Goal: Task Accomplishment & Management: Manage account settings

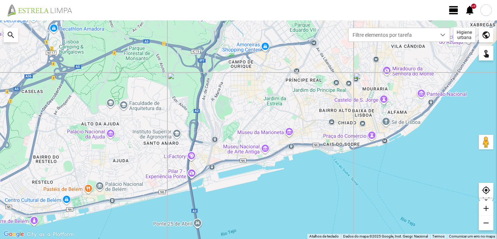
click at [456, 11] on span "view_day" at bounding box center [453, 10] width 11 height 11
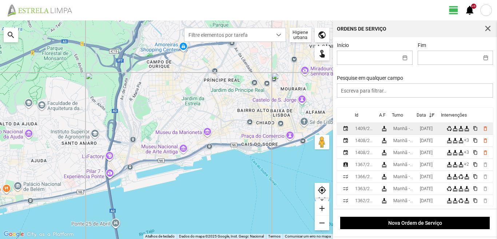
click at [428, 127] on td "[DATE]" at bounding box center [430, 129] width 27 height 12
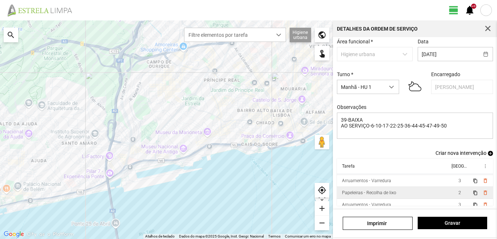
scroll to position [16, 0]
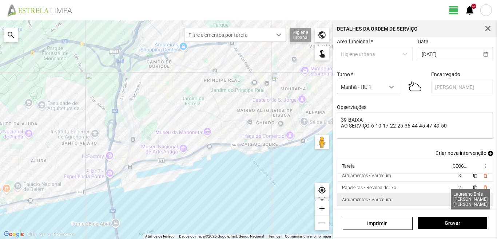
click at [459, 199] on span "3" at bounding box center [460, 199] width 3 height 5
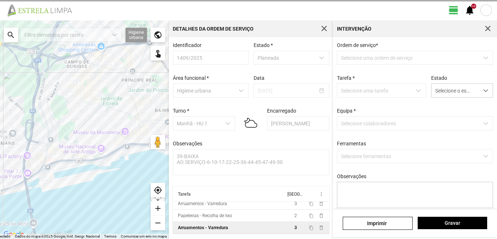
scroll to position [1, 0]
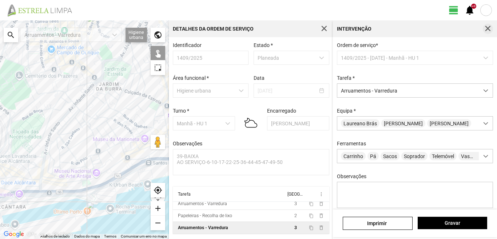
click at [488, 24] on button "button" at bounding box center [488, 29] width 10 height 10
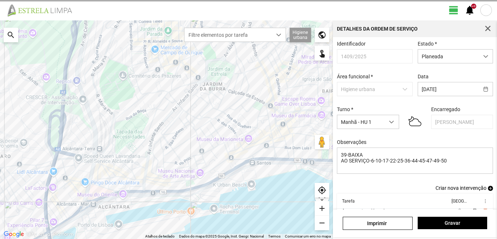
scroll to position [40, 0]
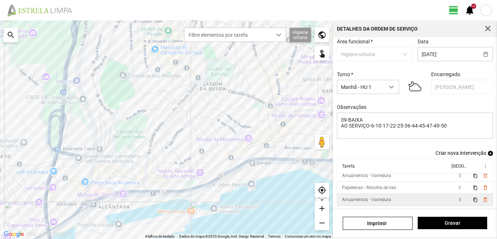
click at [449, 196] on td "3" at bounding box center [459, 200] width 20 height 12
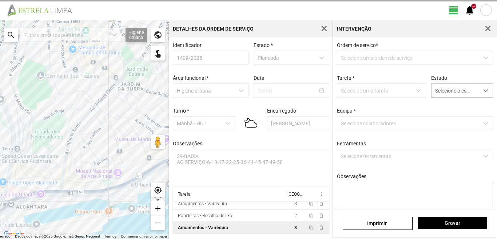
scroll to position [1, 0]
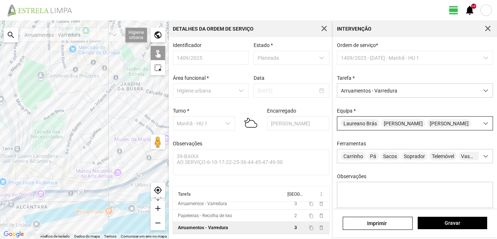
click at [449, 121] on div "Laureano Brás Paulo Silva Raul Peres" at bounding box center [408, 122] width 142 height 13
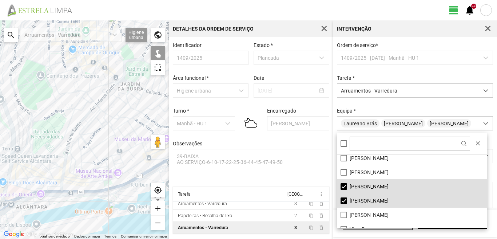
scroll to position [98, 0]
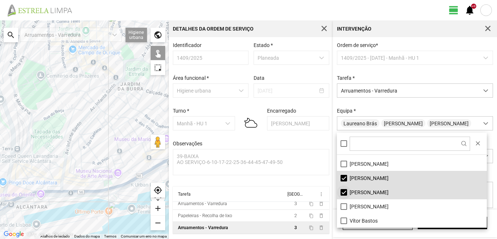
click at [343, 189] on li "[PERSON_NAME]" at bounding box center [412, 192] width 150 height 14
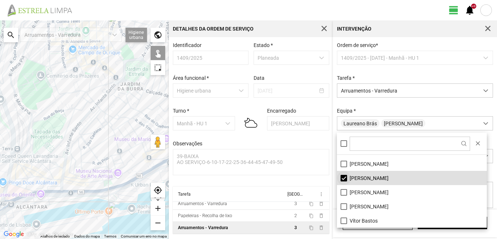
click at [343, 178] on li "[PERSON_NAME]" at bounding box center [412, 178] width 150 height 14
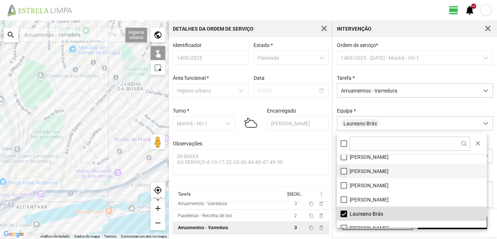
scroll to position [36, 0]
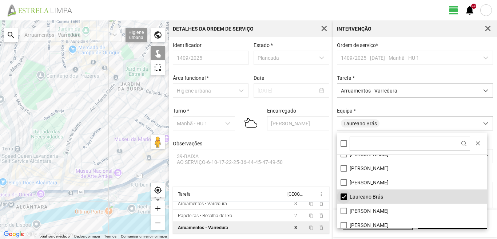
click at [343, 197] on li "Laureano Brás" at bounding box center [412, 196] width 150 height 14
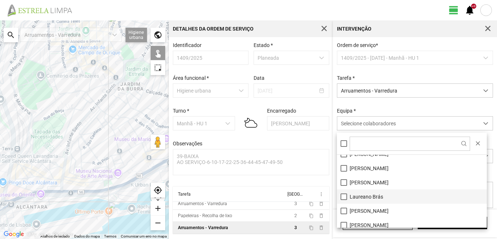
scroll to position [0, 0]
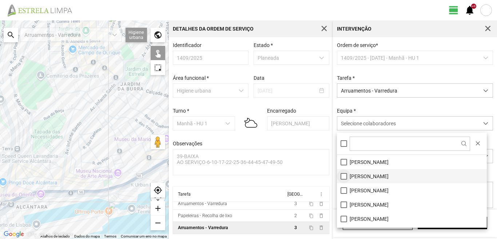
click at [342, 175] on li "[PERSON_NAME]" at bounding box center [412, 176] width 150 height 14
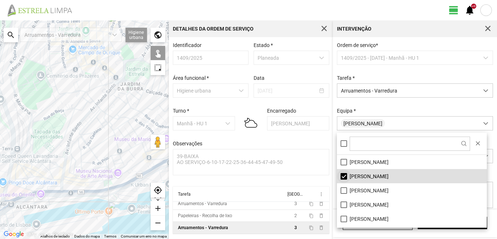
scroll to position [36, 0]
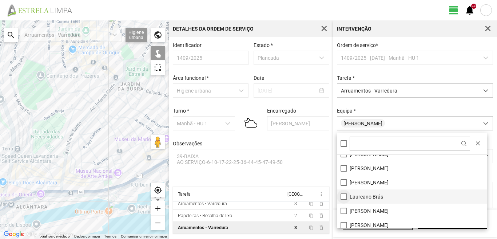
click at [343, 195] on li "Laureano Brás" at bounding box center [412, 196] width 150 height 14
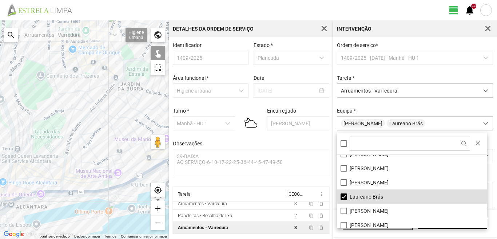
click at [110, 55] on div at bounding box center [84, 129] width 169 height 218
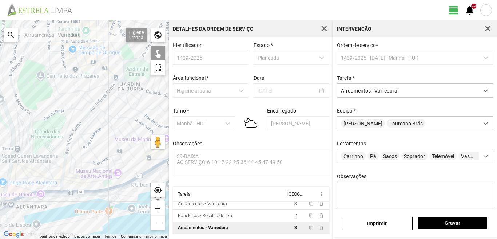
click at [110, 55] on div at bounding box center [84, 129] width 169 height 218
click at [110, 57] on div at bounding box center [84, 129] width 169 height 218
click at [468, 220] on span "Gravar" at bounding box center [452, 223] width 62 height 6
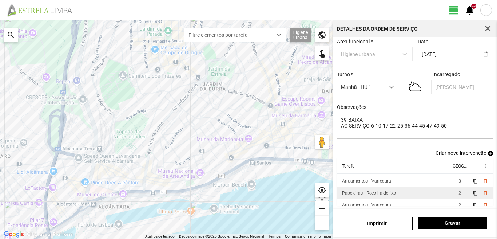
scroll to position [16, 0]
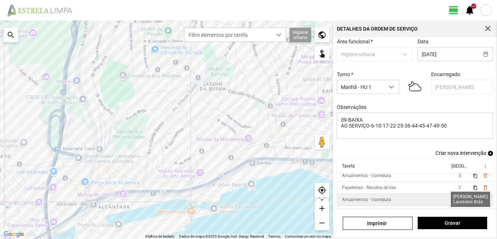
click at [459, 198] on span "2" at bounding box center [460, 199] width 3 height 5
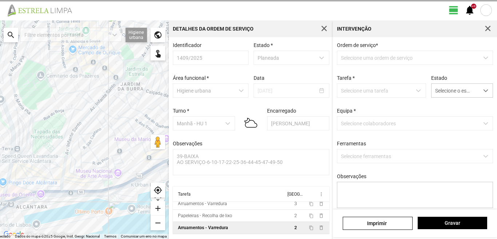
scroll to position [1, 0]
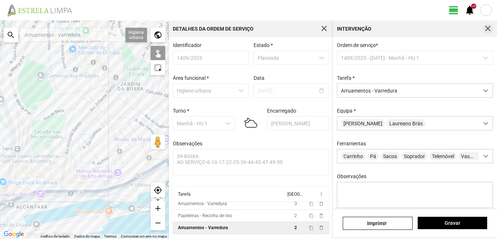
click at [489, 29] on span "button" at bounding box center [488, 28] width 7 height 7
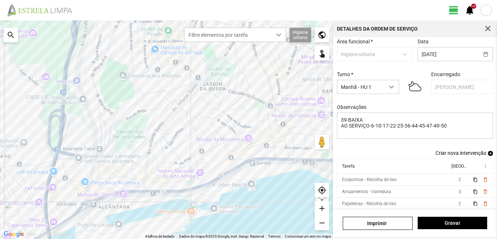
click at [488, 152] on span "add" at bounding box center [490, 153] width 5 height 5
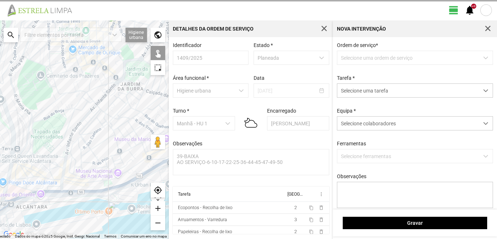
scroll to position [1, 0]
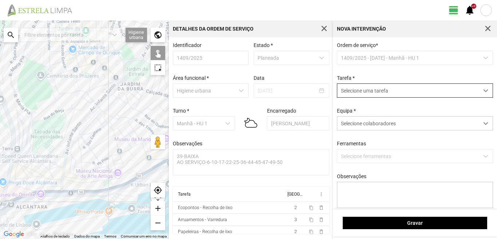
click at [376, 88] on span "Selecione uma tarefa" at bounding box center [408, 90] width 142 height 13
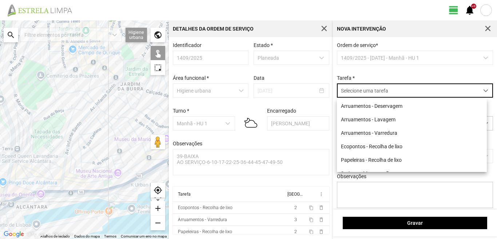
scroll to position [4, 32]
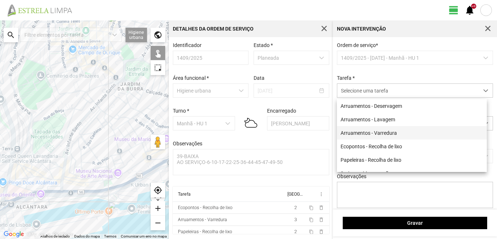
click at [375, 134] on li "Arruamentos - Varredura" at bounding box center [412, 132] width 150 height 13
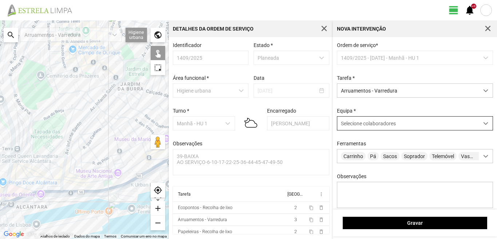
click at [369, 124] on span "Selecione colaboradores" at bounding box center [368, 123] width 55 height 6
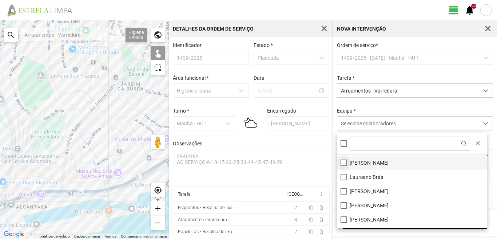
scroll to position [73, 0]
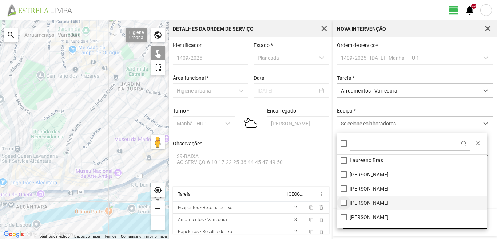
click at [341, 201] on li "[PERSON_NAME]" at bounding box center [412, 202] width 150 height 14
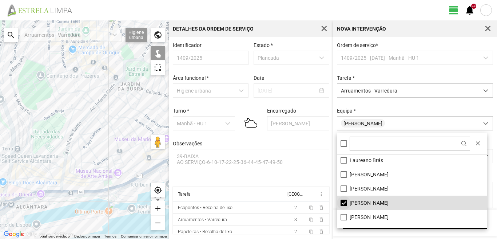
scroll to position [98, 0]
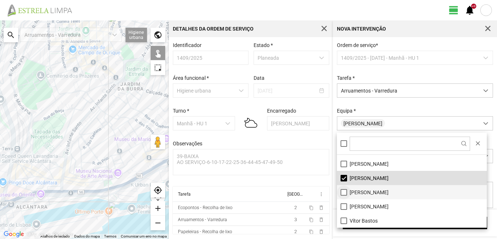
click at [343, 191] on li "[PERSON_NAME]" at bounding box center [412, 192] width 150 height 14
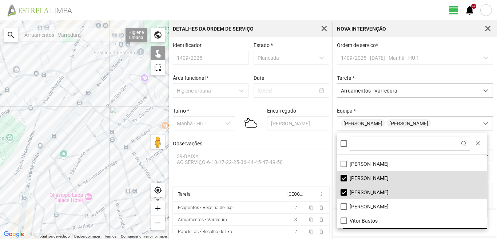
drag, startPoint x: 65, startPoint y: 106, endPoint x: 70, endPoint y: 142, distance: 36.7
click at [70, 141] on div at bounding box center [84, 129] width 169 height 218
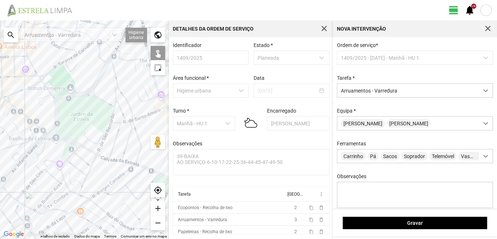
drag, startPoint x: 21, startPoint y: 149, endPoint x: 0, endPoint y: 168, distance: 28.4
click at [0, 168] on div at bounding box center [84, 129] width 169 height 218
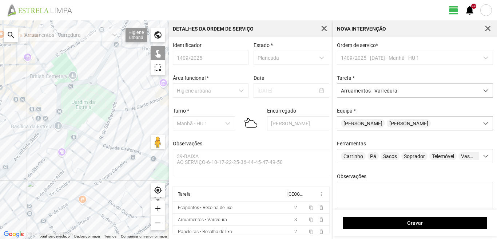
drag, startPoint x: 53, startPoint y: 169, endPoint x: 65, endPoint y: 149, distance: 23.3
click at [64, 150] on div at bounding box center [84, 129] width 169 height 218
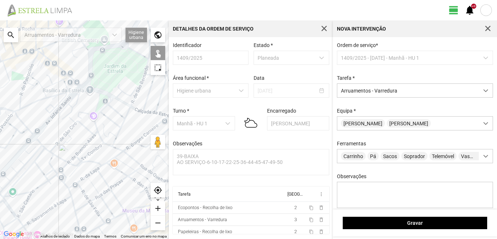
drag, startPoint x: 44, startPoint y: 131, endPoint x: 77, endPoint y: 148, distance: 37.3
click at [76, 148] on div at bounding box center [84, 129] width 169 height 218
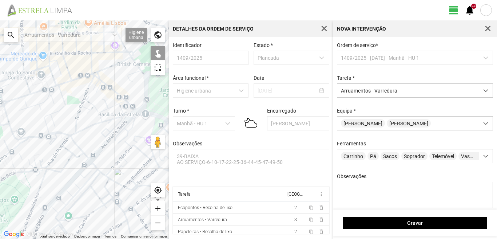
drag, startPoint x: 64, startPoint y: 156, endPoint x: 80, endPoint y: 163, distance: 17.1
click at [79, 163] on div at bounding box center [84, 129] width 169 height 218
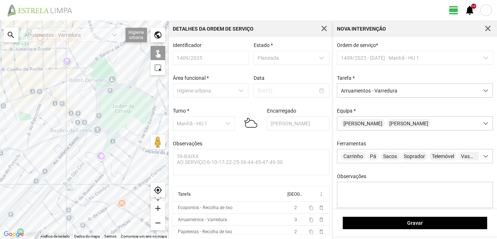
drag, startPoint x: 0, startPoint y: 182, endPoint x: 0, endPoint y: 188, distance: 5.8
click at [0, 188] on div at bounding box center [84, 129] width 169 height 218
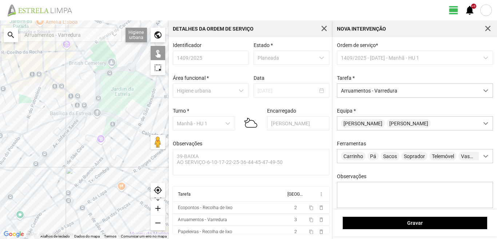
drag, startPoint x: 80, startPoint y: 190, endPoint x: 79, endPoint y: 163, distance: 27.7
click at [79, 164] on div at bounding box center [84, 129] width 169 height 218
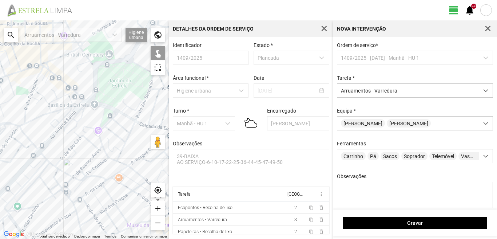
drag, startPoint x: 129, startPoint y: 141, endPoint x: 93, endPoint y: 152, distance: 38.0
click at [93, 152] on div at bounding box center [84, 129] width 169 height 218
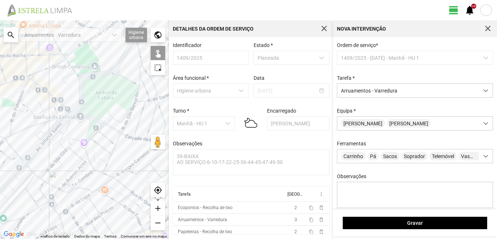
drag, startPoint x: 67, startPoint y: 162, endPoint x: 87, endPoint y: 180, distance: 26.8
click at [87, 180] on div at bounding box center [84, 129] width 169 height 218
click at [88, 119] on div at bounding box center [84, 129] width 169 height 218
click at [70, 114] on div at bounding box center [84, 129] width 169 height 218
click at [72, 115] on div at bounding box center [84, 129] width 169 height 218
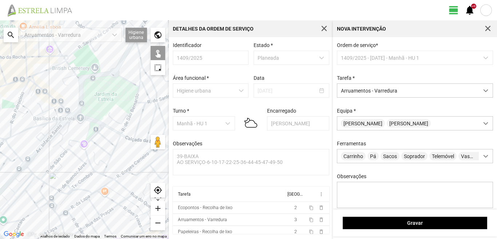
click at [59, 102] on div at bounding box center [84, 129] width 169 height 218
click at [56, 105] on div at bounding box center [84, 129] width 169 height 218
click at [32, 85] on div at bounding box center [84, 129] width 169 height 218
click at [35, 90] on div at bounding box center [84, 129] width 169 height 218
click at [31, 81] on div at bounding box center [84, 129] width 169 height 218
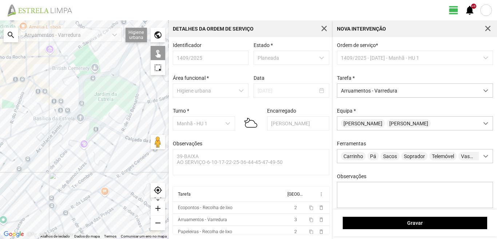
click at [36, 84] on div at bounding box center [84, 129] width 169 height 218
click at [27, 78] on div at bounding box center [84, 129] width 169 height 218
click at [110, 127] on div at bounding box center [84, 129] width 169 height 218
click at [89, 127] on div at bounding box center [84, 129] width 169 height 218
click at [128, 136] on div at bounding box center [84, 129] width 169 height 218
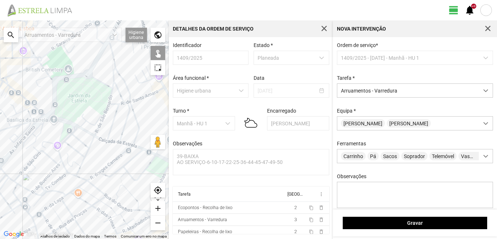
drag, startPoint x: 132, startPoint y: 143, endPoint x: 87, endPoint y: 141, distance: 45.5
click at [87, 141] on div at bounding box center [84, 129] width 169 height 218
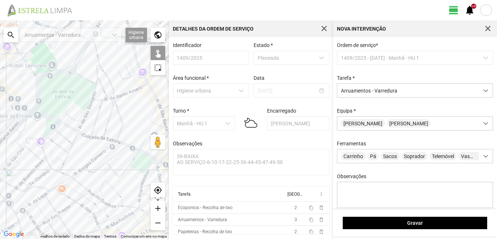
click at [97, 138] on div at bounding box center [84, 129] width 169 height 218
click at [112, 140] on div at bounding box center [84, 129] width 169 height 218
click at [119, 142] on div at bounding box center [84, 129] width 169 height 218
click at [134, 148] on div at bounding box center [84, 129] width 169 height 218
click at [142, 152] on div at bounding box center [84, 129] width 169 height 218
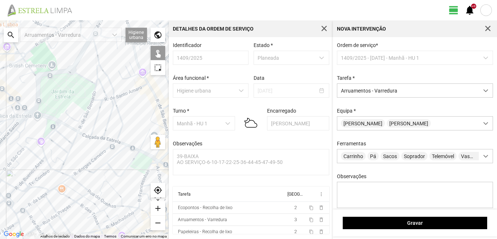
click at [156, 159] on div at bounding box center [84, 129] width 169 height 218
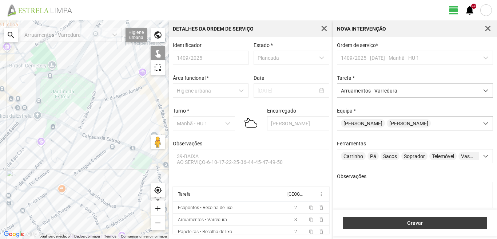
click at [456, 223] on span "Gravar" at bounding box center [415, 223] width 137 height 6
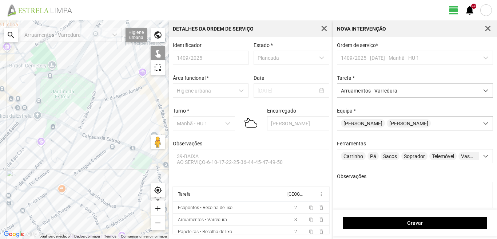
click at [425, 231] on div "Gravar" at bounding box center [415, 222] width 164 height 27
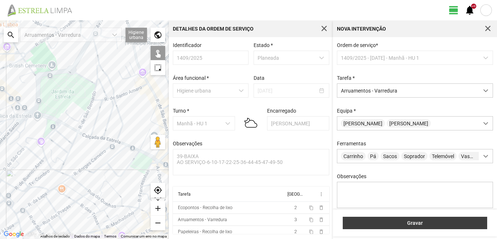
click at [426, 225] on span "Gravar" at bounding box center [415, 223] width 137 height 6
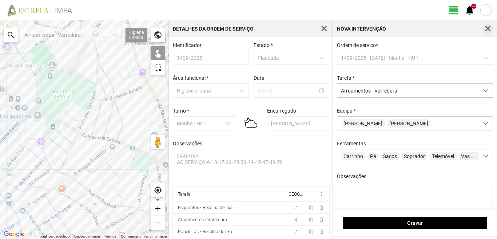
click at [484, 25] on button "button" at bounding box center [488, 29] width 10 height 10
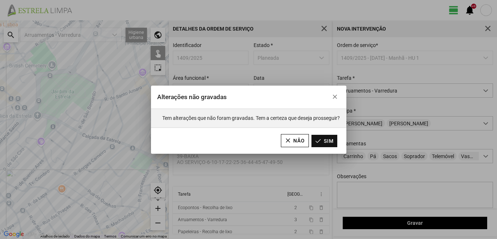
click at [319, 142] on button "Sim" at bounding box center [324, 141] width 26 height 12
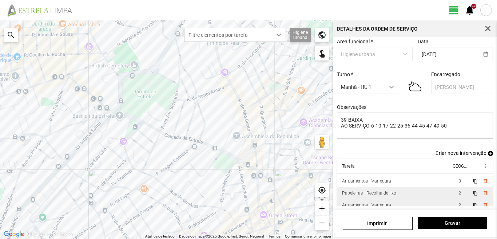
scroll to position [16, 0]
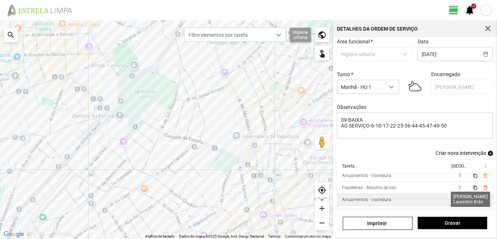
click at [459, 200] on span "2" at bounding box center [460, 199] width 3 height 5
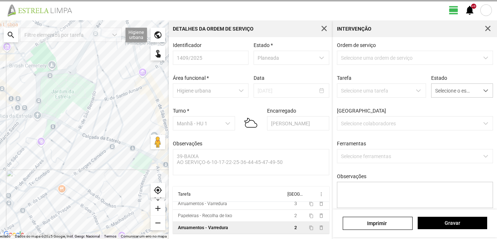
scroll to position [1, 0]
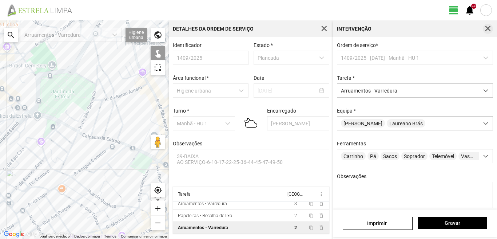
click at [491, 27] on span "button" at bounding box center [488, 28] width 7 height 7
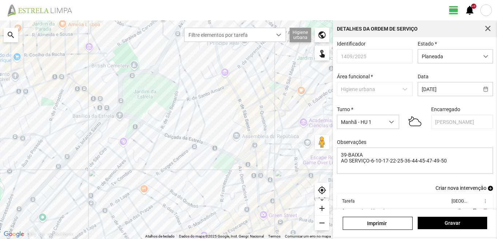
click at [488, 189] on span "add" at bounding box center [490, 188] width 5 height 5
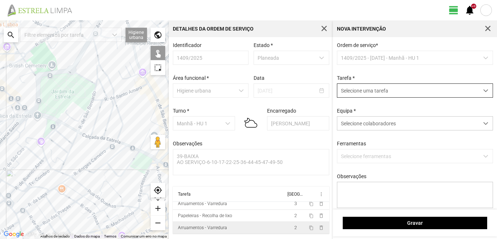
click at [388, 88] on span "Selecione uma tarefa" at bounding box center [408, 90] width 142 height 13
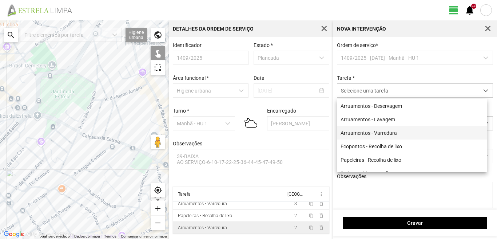
click at [362, 135] on li "Arruamentos - Varredura" at bounding box center [412, 132] width 150 height 13
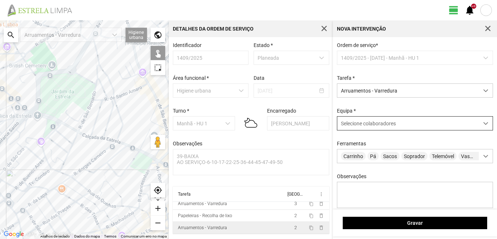
click at [373, 124] on span "Selecione colaboradores" at bounding box center [368, 123] width 55 height 6
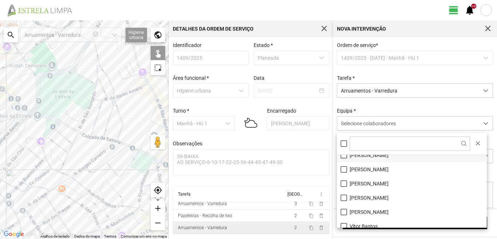
scroll to position [98, 0]
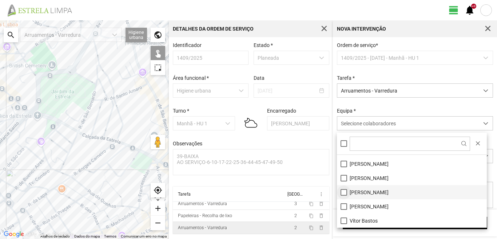
click at [342, 195] on li "[PERSON_NAME]" at bounding box center [412, 192] width 150 height 14
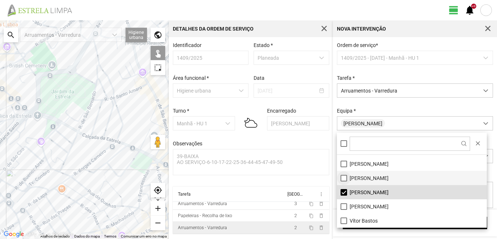
click at [342, 179] on li "[PERSON_NAME]" at bounding box center [412, 178] width 150 height 14
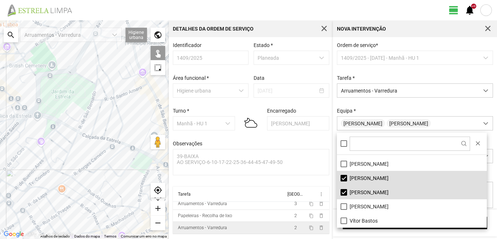
click at [148, 155] on div at bounding box center [84, 129] width 169 height 218
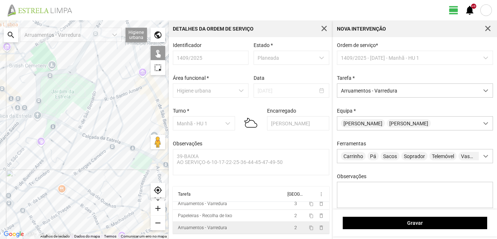
click at [135, 147] on div at bounding box center [84, 129] width 169 height 218
click at [121, 143] on div at bounding box center [84, 129] width 169 height 218
click at [112, 140] on div at bounding box center [84, 129] width 169 height 218
click at [97, 138] on div at bounding box center [84, 129] width 169 height 218
click at [83, 134] on div at bounding box center [84, 129] width 169 height 218
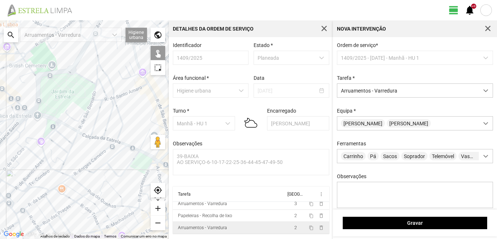
click at [69, 127] on div at bounding box center [84, 129] width 169 height 218
click at [50, 116] on div at bounding box center [84, 129] width 169 height 218
click at [55, 123] on div at bounding box center [84, 129] width 169 height 218
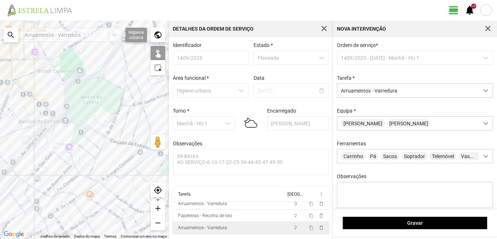
drag, startPoint x: 31, startPoint y: 113, endPoint x: 84, endPoint y: 132, distance: 56.5
click at [84, 132] on div at bounding box center [84, 129] width 169 height 218
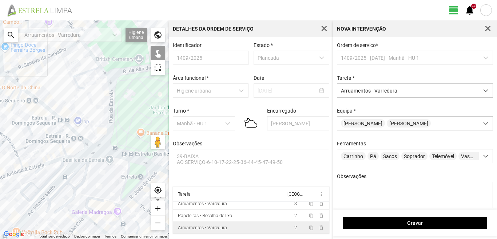
click at [88, 141] on div at bounding box center [84, 129] width 169 height 218
click at [88, 143] on div at bounding box center [84, 129] width 169 height 218
click at [91, 143] on div at bounding box center [84, 129] width 169 height 218
click at [68, 126] on div at bounding box center [84, 129] width 169 height 218
click at [64, 127] on div at bounding box center [84, 129] width 169 height 218
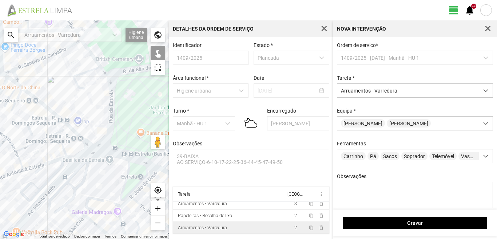
click at [15, 83] on div at bounding box center [84, 129] width 169 height 218
click at [20, 85] on div at bounding box center [84, 129] width 169 height 218
click at [18, 94] on div at bounding box center [84, 129] width 169 height 218
click at [13, 91] on div at bounding box center [84, 129] width 169 height 218
click at [3, 75] on div at bounding box center [84, 129] width 169 height 218
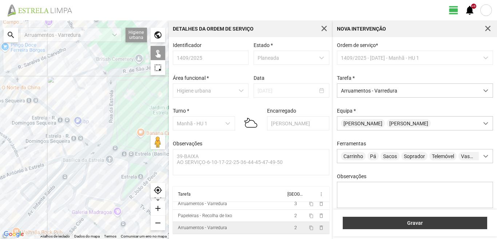
click at [377, 221] on span "Gravar" at bounding box center [415, 223] width 137 height 6
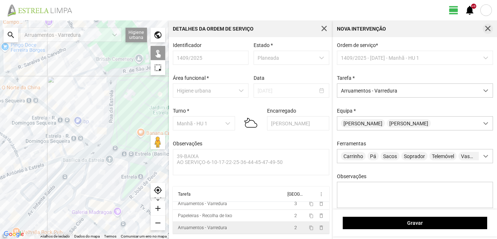
click at [486, 27] on span "button" at bounding box center [488, 28] width 7 height 7
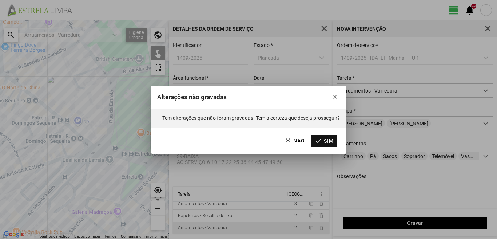
click at [322, 139] on button "Sim" at bounding box center [324, 141] width 26 height 12
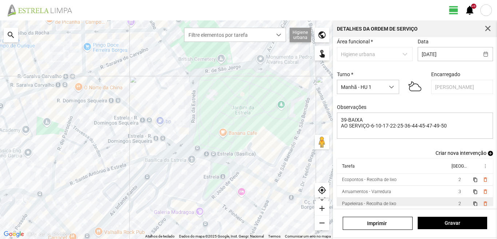
scroll to position [16, 0]
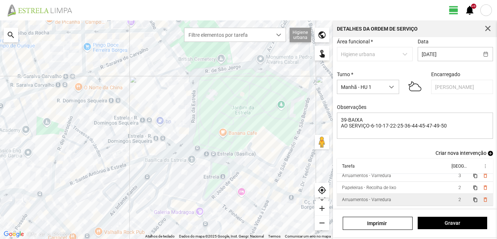
click at [488, 151] on span "add" at bounding box center [490, 153] width 5 height 5
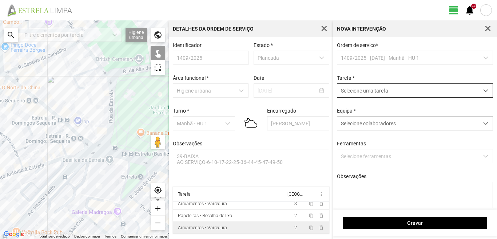
click at [384, 89] on span "Selecione uma tarefa" at bounding box center [408, 90] width 142 height 13
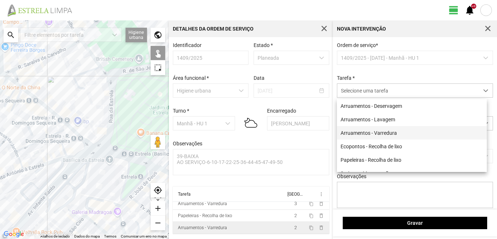
click at [375, 135] on li "Arruamentos - Varredura" at bounding box center [412, 132] width 150 height 13
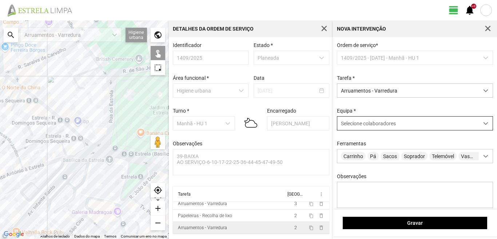
click at [371, 126] on span "Selecione colaboradores" at bounding box center [368, 123] width 55 height 6
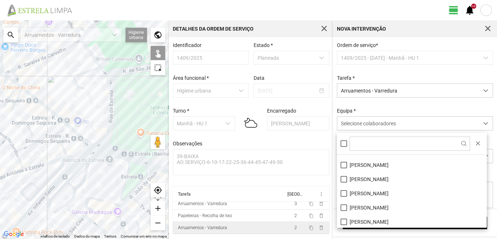
scroll to position [98, 0]
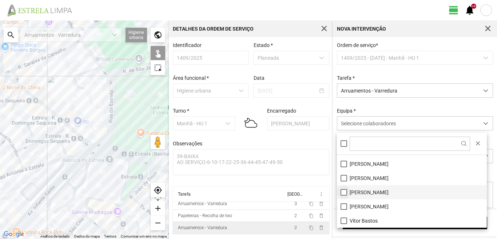
click at [343, 193] on li "[PERSON_NAME]" at bounding box center [412, 192] width 150 height 14
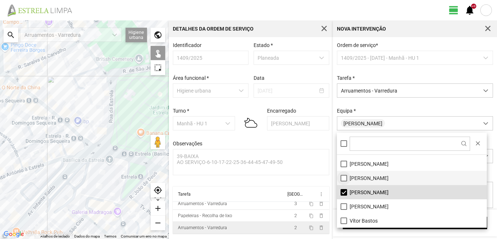
click at [344, 177] on li "[PERSON_NAME]" at bounding box center [412, 178] width 150 height 14
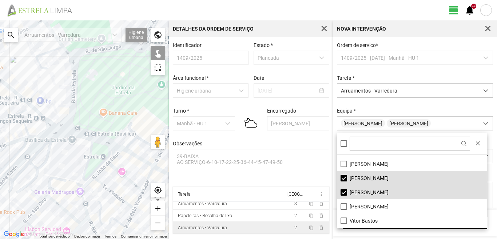
drag, startPoint x: 129, startPoint y: 156, endPoint x: 91, endPoint y: 135, distance: 42.7
click at [91, 135] on div at bounding box center [84, 129] width 169 height 218
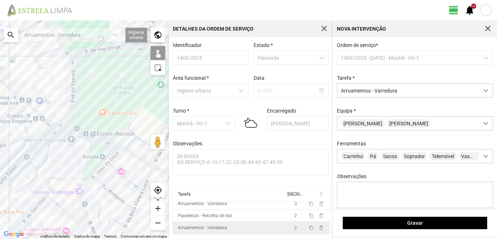
click at [134, 155] on div at bounding box center [84, 129] width 169 height 218
click at [109, 142] on div at bounding box center [84, 129] width 169 height 218
click at [56, 127] on div at bounding box center [84, 129] width 169 height 218
click at [51, 127] on div at bounding box center [84, 129] width 169 height 218
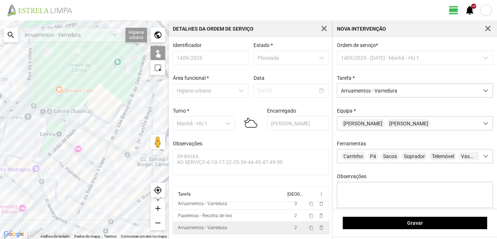
drag, startPoint x: 130, startPoint y: 153, endPoint x: 91, endPoint y: 134, distance: 43.9
click at [91, 134] on div at bounding box center [84, 129] width 169 height 218
click at [112, 146] on div at bounding box center [84, 129] width 169 height 218
click at [62, 122] on div at bounding box center [84, 129] width 169 height 218
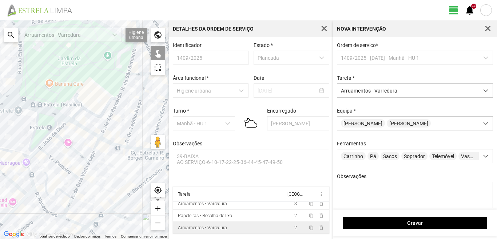
drag, startPoint x: 137, startPoint y: 155, endPoint x: 123, endPoint y: 146, distance: 15.9
click at [123, 146] on div at bounding box center [84, 129] width 169 height 218
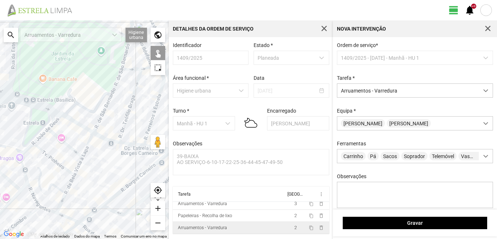
click at [127, 143] on div at bounding box center [84, 129] width 169 height 218
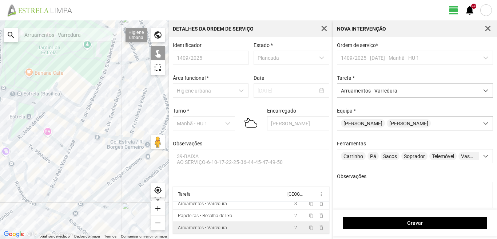
drag, startPoint x: 135, startPoint y: 151, endPoint x: 103, endPoint y: 138, distance: 34.3
click at [106, 139] on div at bounding box center [84, 129] width 169 height 218
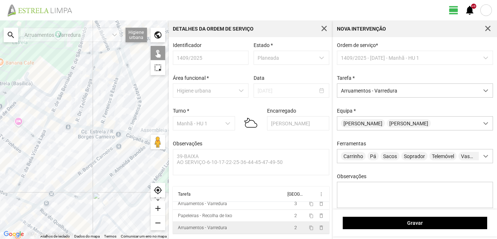
click at [119, 132] on div at bounding box center [84, 129] width 169 height 218
click at [139, 141] on div at bounding box center [84, 129] width 169 height 218
click at [137, 139] on div at bounding box center [84, 129] width 169 height 218
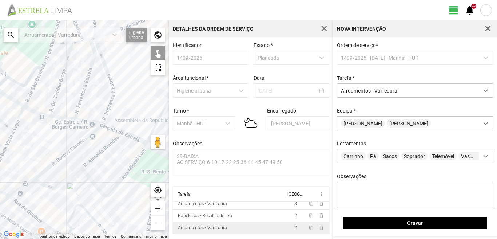
drag, startPoint x: 133, startPoint y: 140, endPoint x: 104, endPoint y: 129, distance: 30.4
click at [104, 129] on div at bounding box center [84, 129] width 169 height 218
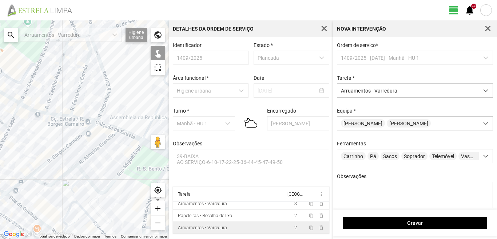
click at [131, 135] on div at bounding box center [84, 129] width 169 height 218
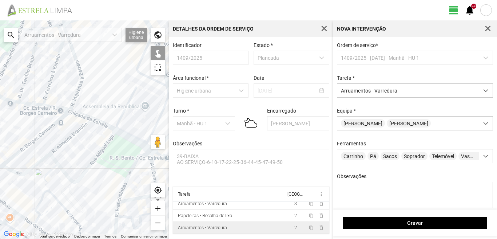
drag, startPoint x: 120, startPoint y: 146, endPoint x: 78, endPoint y: 129, distance: 45.9
click at [78, 129] on div at bounding box center [84, 129] width 169 height 218
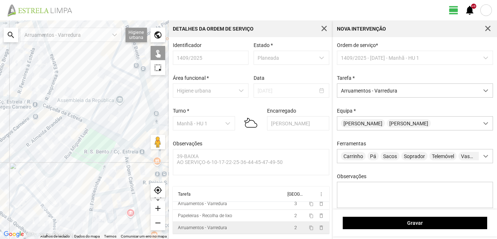
click at [106, 134] on div at bounding box center [84, 129] width 169 height 218
click at [125, 143] on div at bounding box center [84, 129] width 169 height 218
drag, startPoint x: 123, startPoint y: 133, endPoint x: 135, endPoint y: 138, distance: 13.2
click at [135, 138] on div at bounding box center [84, 129] width 169 height 218
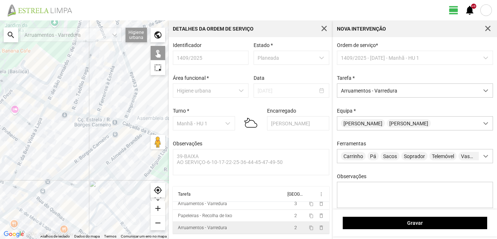
drag, startPoint x: 39, startPoint y: 112, endPoint x: 98, endPoint y: 148, distance: 68.8
click at [98, 148] on div at bounding box center [84, 129] width 169 height 218
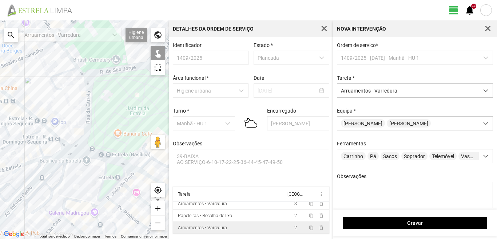
drag, startPoint x: 16, startPoint y: 108, endPoint x: 43, endPoint y: 128, distance: 33.7
click at [43, 128] on div at bounding box center [84, 129] width 169 height 218
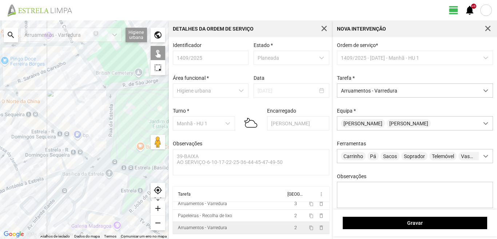
click at [63, 140] on div at bounding box center [84, 129] width 169 height 218
click at [63, 135] on div at bounding box center [84, 129] width 169 height 218
click at [16, 100] on div at bounding box center [84, 129] width 169 height 218
click at [20, 108] on div at bounding box center [84, 129] width 169 height 218
click at [19, 99] on div at bounding box center [84, 129] width 169 height 218
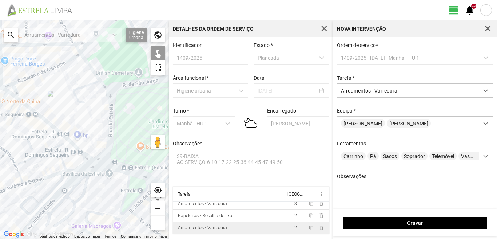
click at [11, 94] on div at bounding box center [84, 129] width 169 height 218
click at [5, 91] on div at bounding box center [84, 129] width 169 height 218
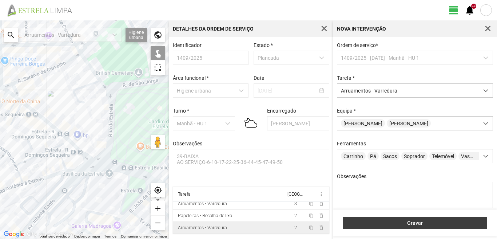
click at [388, 220] on span "Gravar" at bounding box center [415, 223] width 137 height 6
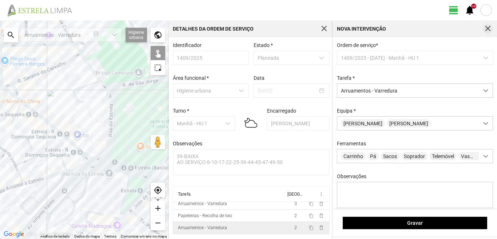
click at [491, 27] on span "button" at bounding box center [488, 28] width 7 height 7
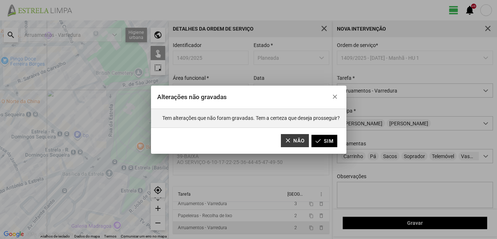
click at [287, 144] on button "Não" at bounding box center [295, 140] width 28 height 13
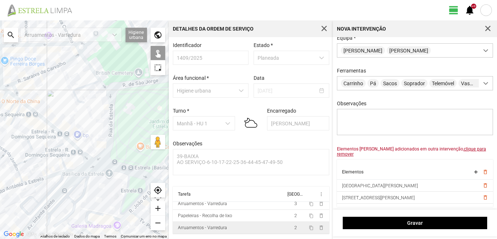
scroll to position [146, 0]
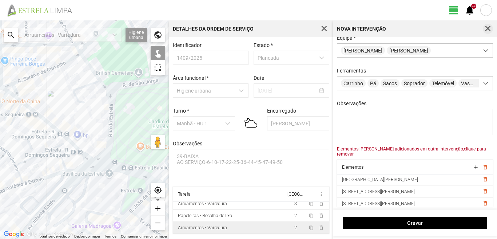
click at [489, 26] on span "button" at bounding box center [488, 28] width 7 height 7
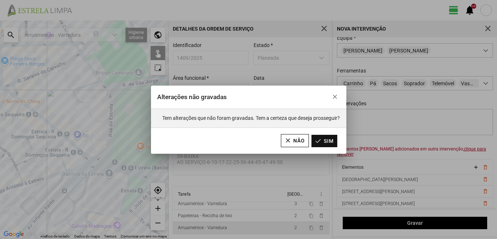
click at [317, 140] on button "Sim" at bounding box center [324, 141] width 26 height 12
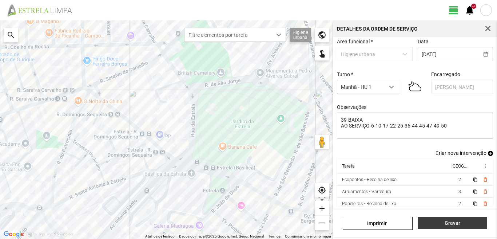
click at [458, 226] on span "Gravar" at bounding box center [452, 223] width 62 height 6
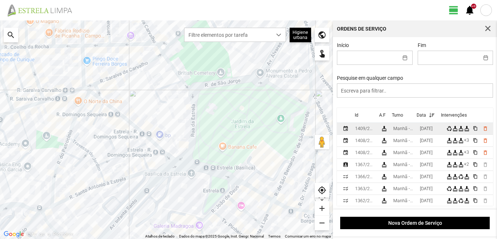
click at [430, 126] on td "[DATE]" at bounding box center [430, 129] width 27 height 12
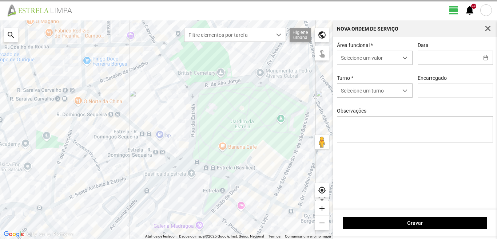
type input "[DATE]"
type textarea "39-BAIXA AO SERVIÇO-6-10-17-22-25-36-44-45-47-49-50"
type input "[PERSON_NAME]"
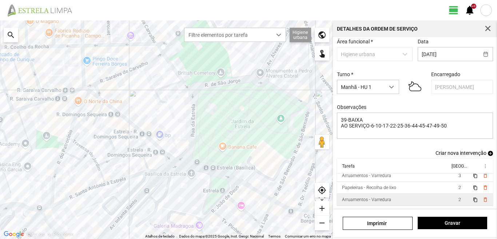
click at [449, 196] on td "2" at bounding box center [459, 200] width 20 height 12
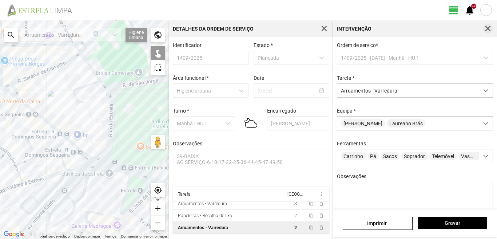
click at [487, 29] on span "button" at bounding box center [488, 28] width 7 height 7
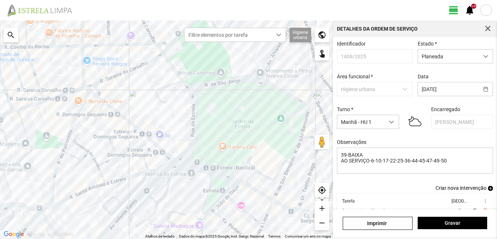
click at [488, 188] on span "add" at bounding box center [490, 188] width 5 height 5
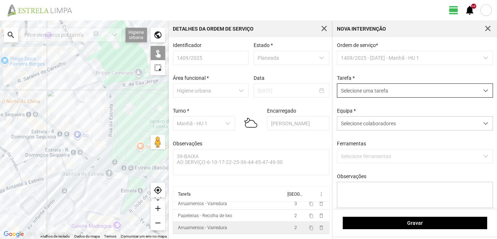
click at [431, 95] on span "Selecione uma tarefa" at bounding box center [408, 90] width 142 height 13
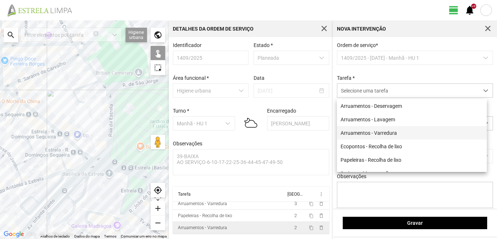
click at [386, 132] on li "Arruamentos - Varredura" at bounding box center [412, 132] width 150 height 13
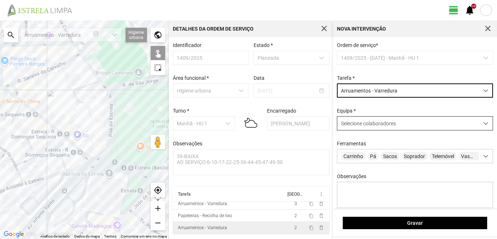
click at [379, 126] on span "Selecione colaboradores" at bounding box center [368, 123] width 55 height 6
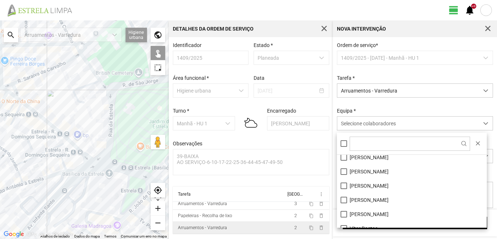
scroll to position [98, 0]
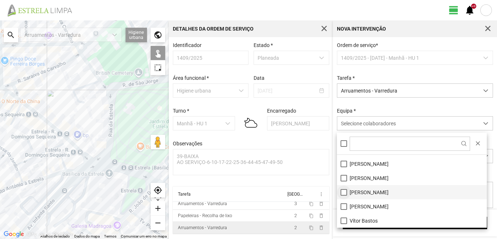
click at [343, 192] on li "[PERSON_NAME]" at bounding box center [412, 192] width 150 height 14
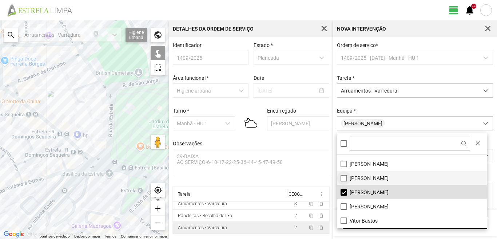
click at [343, 175] on li "[PERSON_NAME]" at bounding box center [412, 178] width 150 height 14
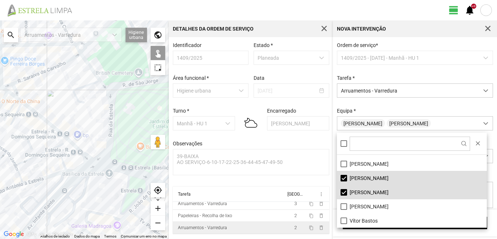
click at [116, 168] on div at bounding box center [84, 129] width 169 height 218
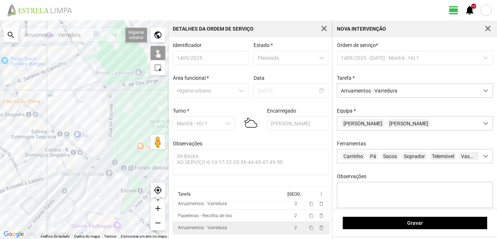
click at [91, 157] on div at bounding box center [84, 129] width 169 height 218
click at [85, 156] on div at bounding box center [84, 129] width 169 height 218
click at [92, 159] on div at bounding box center [84, 129] width 169 height 218
click at [61, 133] on div at bounding box center [84, 129] width 169 height 218
click at [64, 143] on div at bounding box center [84, 129] width 169 height 218
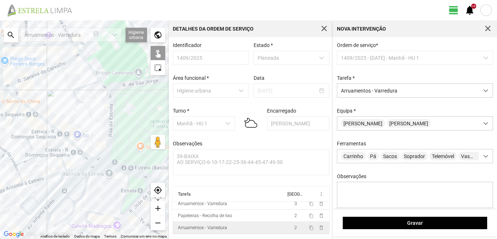
click at [9, 92] on div at bounding box center [84, 129] width 169 height 218
click at [19, 99] on div at bounding box center [84, 129] width 169 height 218
click at [14, 104] on div at bounding box center [84, 129] width 169 height 218
click at [18, 107] on div at bounding box center [84, 129] width 169 height 218
click at [4, 90] on div at bounding box center [84, 129] width 169 height 218
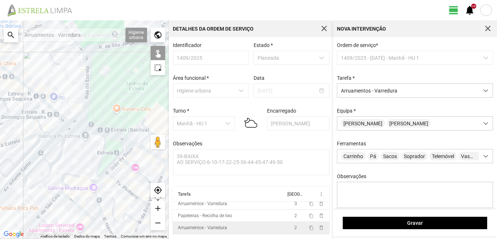
drag, startPoint x: 116, startPoint y: 126, endPoint x: 75, endPoint y: 98, distance: 50.3
click at [75, 98] on div at bounding box center [84, 129] width 169 height 218
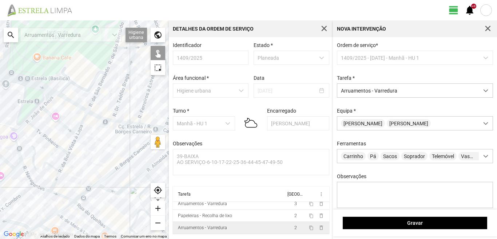
click at [43, 95] on div at bounding box center [84, 129] width 169 height 218
click at [64, 98] on div at bounding box center [84, 129] width 169 height 218
click at [103, 118] on div at bounding box center [84, 129] width 169 height 218
click at [130, 122] on div at bounding box center [84, 129] width 169 height 218
click at [150, 126] on div at bounding box center [84, 129] width 169 height 218
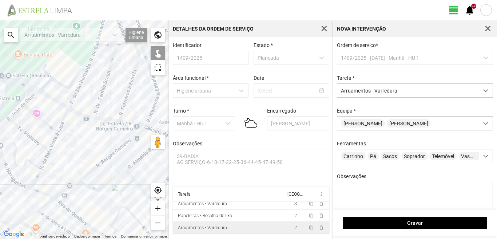
drag, startPoint x: 144, startPoint y: 126, endPoint x: 51, endPoint y: 113, distance: 94.4
click at [51, 113] on div at bounding box center [84, 129] width 169 height 218
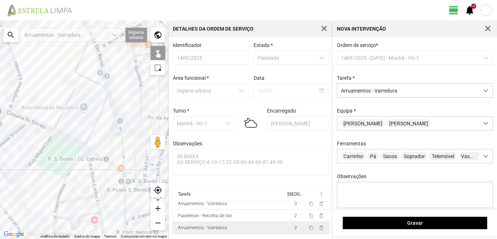
drag, startPoint x: 77, startPoint y: 121, endPoint x: 108, endPoint y: 128, distance: 31.8
click at [107, 128] on div at bounding box center [84, 129] width 169 height 218
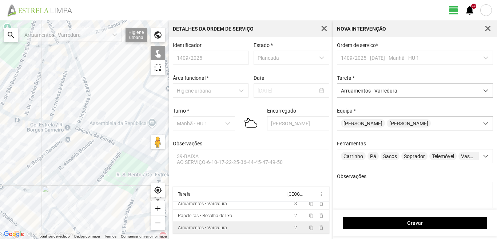
click at [88, 132] on div at bounding box center [84, 129] width 169 height 218
click at [106, 140] on div at bounding box center [84, 129] width 169 height 218
click at [134, 153] on div at bounding box center [84, 129] width 169 height 218
click at [156, 165] on div at bounding box center [84, 129] width 169 height 218
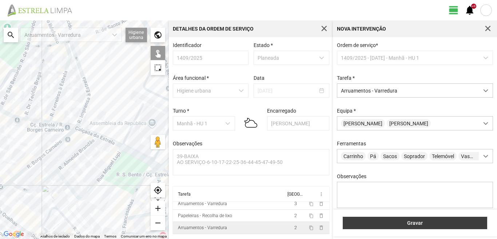
click at [368, 229] on button "Gravar" at bounding box center [415, 223] width 144 height 12
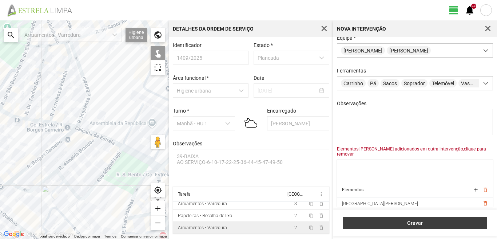
scroll to position [87, 0]
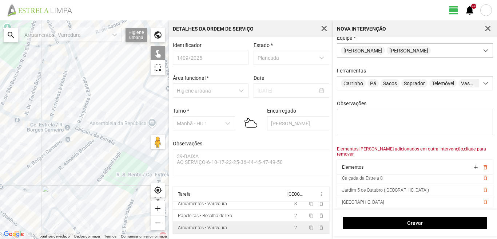
click at [449, 151] on u "clique para remover" at bounding box center [411, 151] width 149 height 10
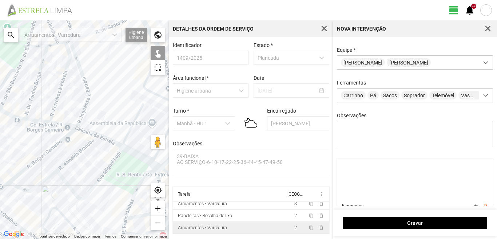
scroll to position [23, 0]
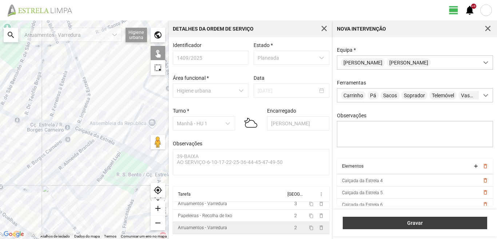
click at [407, 225] on span "Gravar" at bounding box center [415, 223] width 137 height 6
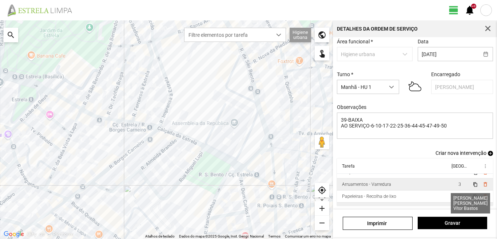
scroll to position [28, 0]
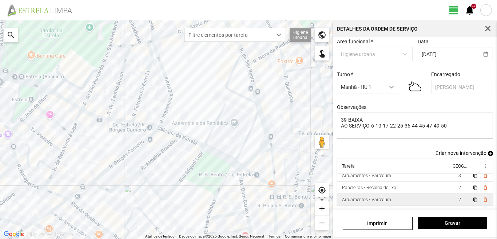
click at [488, 154] on span "add" at bounding box center [490, 153] width 5 height 5
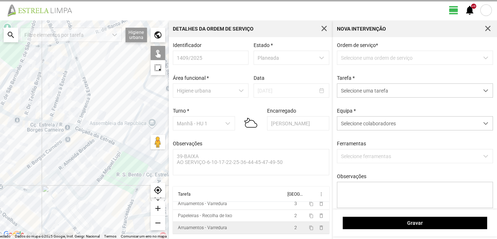
scroll to position [1, 0]
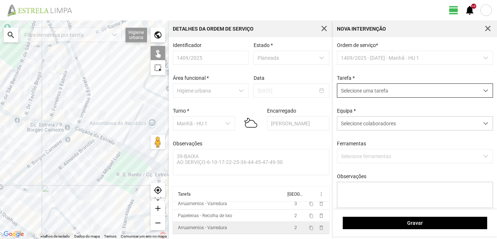
click at [393, 90] on span "Selecione uma tarefa" at bounding box center [408, 90] width 142 height 13
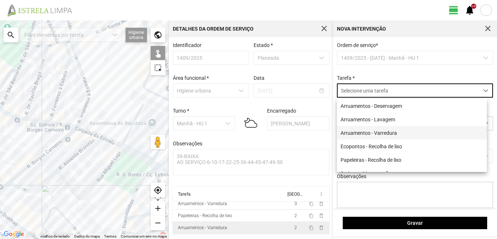
click at [382, 132] on li "Arruamentos - Varredura" at bounding box center [412, 132] width 150 height 13
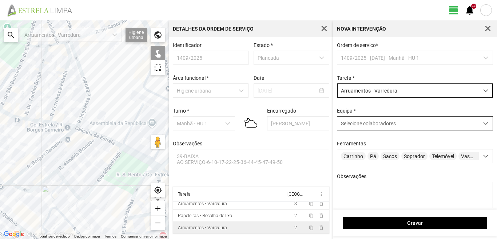
click at [382, 122] on span "Selecione colaboradores" at bounding box center [368, 123] width 55 height 6
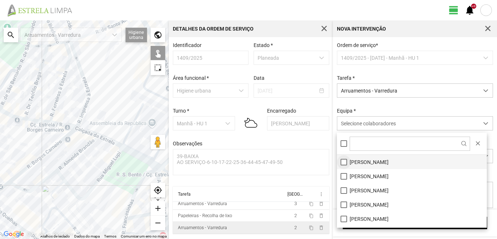
click at [344, 160] on li "[PERSON_NAME]" at bounding box center [412, 162] width 150 height 14
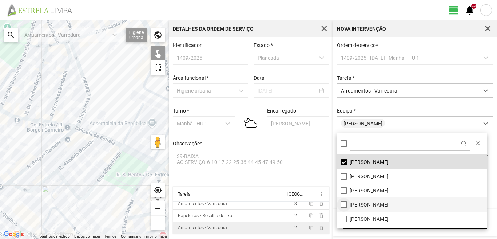
drag, startPoint x: 343, startPoint y: 206, endPoint x: 303, endPoint y: 188, distance: 43.2
click at [343, 205] on li "[PERSON_NAME]" at bounding box center [412, 204] width 150 height 14
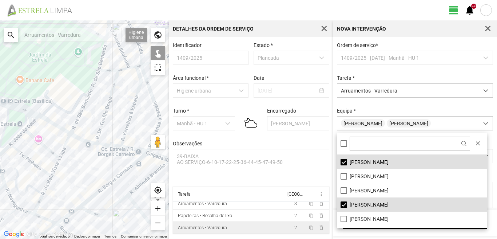
drag, startPoint x: 104, startPoint y: 121, endPoint x: 219, endPoint y: 141, distance: 117.1
click at [217, 143] on div "← Mover para a esquerda → Mover para a direita ↑ Mover para cima ↓ Mover para b…" at bounding box center [248, 129] width 497 height 218
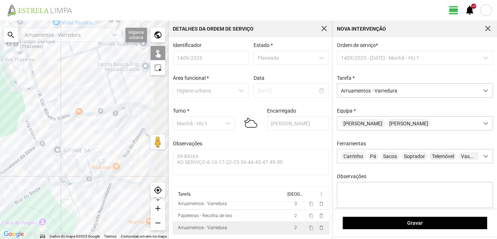
drag, startPoint x: 122, startPoint y: 179, endPoint x: 74, endPoint y: 130, distance: 69.5
click at [72, 136] on div at bounding box center [84, 129] width 169 height 218
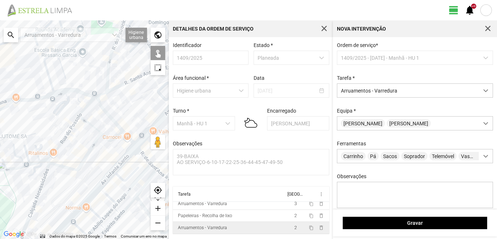
drag, startPoint x: 129, startPoint y: 127, endPoint x: 85, endPoint y: 134, distance: 44.9
click at [86, 134] on div at bounding box center [84, 129] width 169 height 218
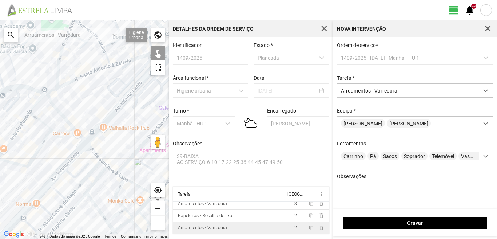
drag, startPoint x: 123, startPoint y: 140, endPoint x: 64, endPoint y: 100, distance: 71.1
click at [69, 103] on div at bounding box center [84, 129] width 169 height 218
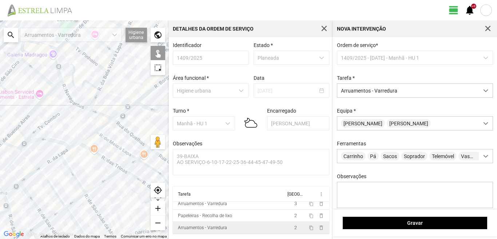
drag, startPoint x: 107, startPoint y: 115, endPoint x: 19, endPoint y: 128, distance: 89.0
click at [19, 128] on div at bounding box center [84, 129] width 169 height 218
drag, startPoint x: 112, startPoint y: 145, endPoint x: 82, endPoint y: 154, distance: 32.1
click at [82, 154] on div at bounding box center [84, 129] width 169 height 218
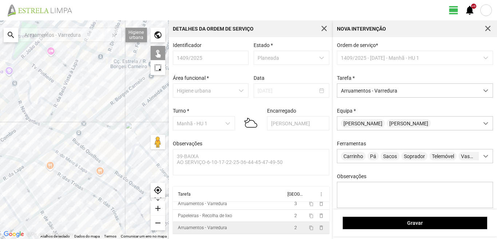
drag, startPoint x: 110, startPoint y: 135, endPoint x: 72, endPoint y: 150, distance: 40.5
click at [72, 150] on div at bounding box center [84, 129] width 169 height 218
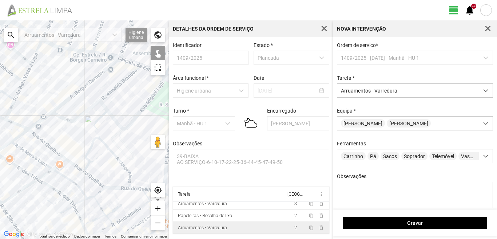
drag, startPoint x: 104, startPoint y: 182, endPoint x: 112, endPoint y: 127, distance: 55.2
click at [112, 137] on div at bounding box center [84, 129] width 169 height 218
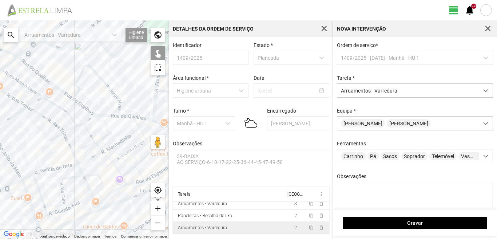
drag, startPoint x: 119, startPoint y: 162, endPoint x: 89, endPoint y: 163, distance: 29.8
click at [93, 163] on div at bounding box center [84, 129] width 169 height 218
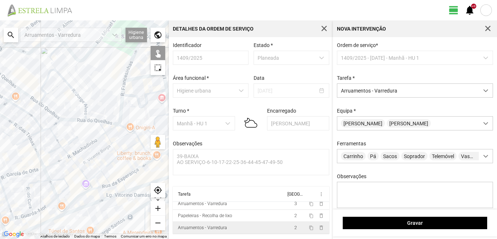
drag, startPoint x: 142, startPoint y: 155, endPoint x: 92, endPoint y: 160, distance: 49.8
click at [92, 160] on div at bounding box center [84, 129] width 169 height 218
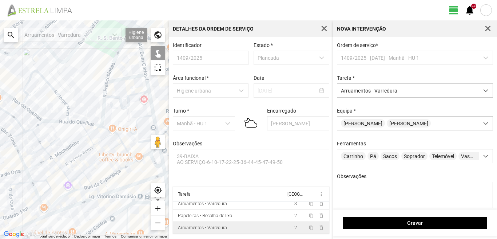
click at [106, 130] on div at bounding box center [84, 129] width 169 height 218
click at [116, 145] on div at bounding box center [84, 129] width 169 height 218
click at [120, 140] on div at bounding box center [84, 129] width 169 height 218
click at [128, 154] on div at bounding box center [84, 129] width 169 height 218
click at [127, 164] on div at bounding box center [84, 129] width 169 height 218
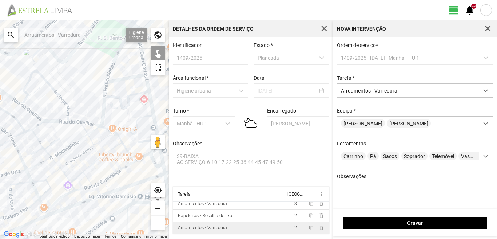
click at [111, 149] on div at bounding box center [84, 129] width 169 height 218
click at [107, 137] on div at bounding box center [84, 129] width 169 height 218
click at [95, 130] on div at bounding box center [84, 129] width 169 height 218
click at [85, 130] on div at bounding box center [84, 129] width 169 height 218
click at [92, 140] on div at bounding box center [84, 129] width 169 height 218
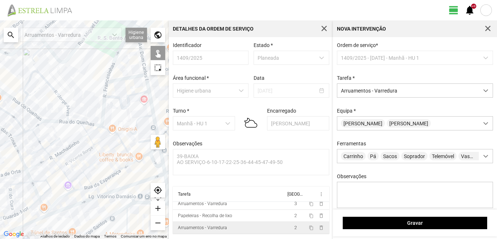
click at [99, 152] on div at bounding box center [84, 129] width 169 height 218
click at [94, 163] on div at bounding box center [84, 129] width 169 height 218
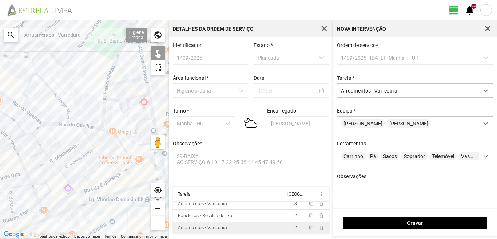
click at [94, 166] on div at bounding box center [84, 129] width 169 height 218
click at [78, 168] on div at bounding box center [84, 129] width 169 height 218
click at [87, 180] on div at bounding box center [84, 129] width 169 height 218
click at [99, 185] on div at bounding box center [84, 129] width 169 height 218
click at [99, 188] on div at bounding box center [84, 129] width 169 height 218
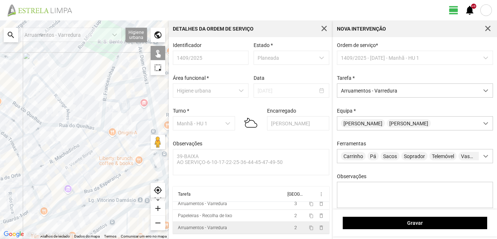
click at [99, 185] on div at bounding box center [84, 129] width 169 height 218
click at [106, 188] on div at bounding box center [84, 129] width 169 height 218
click at [143, 184] on div at bounding box center [84, 129] width 169 height 218
click at [95, 202] on div at bounding box center [84, 129] width 169 height 218
click at [81, 177] on div at bounding box center [84, 129] width 169 height 218
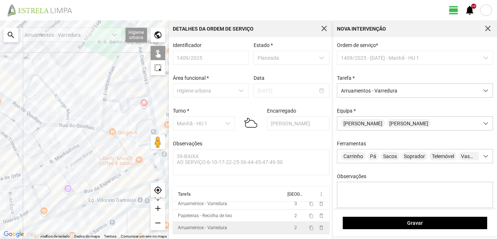
click at [81, 192] on div at bounding box center [84, 129] width 169 height 218
click at [58, 203] on div at bounding box center [84, 129] width 169 height 218
click at [66, 181] on div at bounding box center [84, 129] width 169 height 218
click at [73, 191] on div at bounding box center [84, 129] width 169 height 218
click at [80, 158] on div at bounding box center [84, 129] width 169 height 218
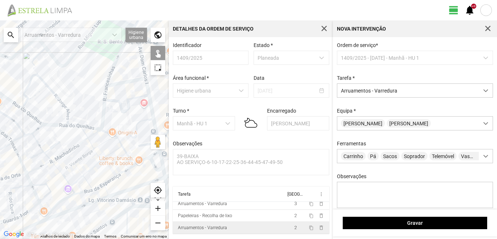
click at [77, 146] on div at bounding box center [84, 129] width 169 height 218
click at [52, 148] on div at bounding box center [84, 129] width 169 height 218
click at [63, 148] on div at bounding box center [84, 129] width 169 height 218
click at [38, 145] on div at bounding box center [84, 129] width 169 height 218
click at [31, 155] on div at bounding box center [84, 129] width 169 height 218
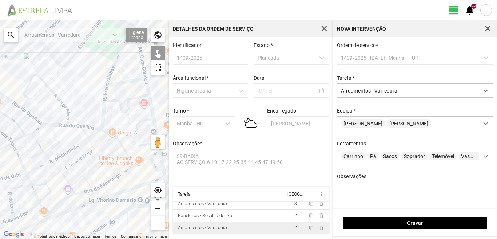
click at [32, 157] on div at bounding box center [84, 129] width 169 height 218
click at [47, 155] on div at bounding box center [84, 129] width 169 height 218
click at [55, 158] on div at bounding box center [84, 129] width 169 height 218
click at [42, 166] on div at bounding box center [84, 129] width 169 height 218
click at [55, 167] on div at bounding box center [84, 129] width 169 height 218
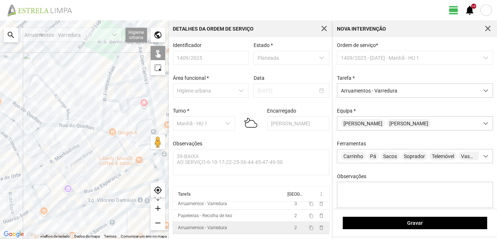
click at [66, 170] on div at bounding box center [84, 129] width 169 height 218
click at [54, 178] on div at bounding box center [84, 129] width 169 height 218
click at [41, 183] on div at bounding box center [84, 129] width 169 height 218
click at [47, 195] on div at bounding box center [84, 129] width 169 height 218
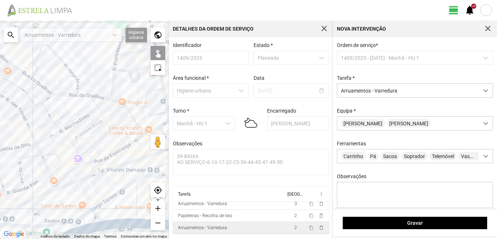
drag, startPoint x: 64, startPoint y: 202, endPoint x: 92, endPoint y: 156, distance: 53.5
click at [91, 156] on div at bounding box center [84, 129] width 169 height 218
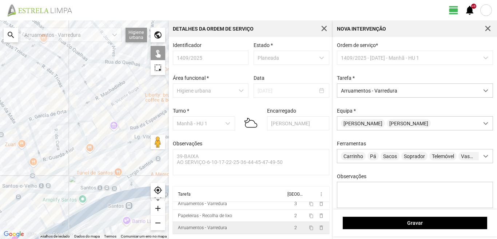
click at [82, 162] on div at bounding box center [84, 129] width 169 height 218
click at [54, 167] on div at bounding box center [84, 129] width 169 height 218
click at [53, 166] on div at bounding box center [84, 129] width 169 height 218
click at [44, 179] on div at bounding box center [84, 129] width 169 height 218
click at [36, 184] on div at bounding box center [84, 129] width 169 height 218
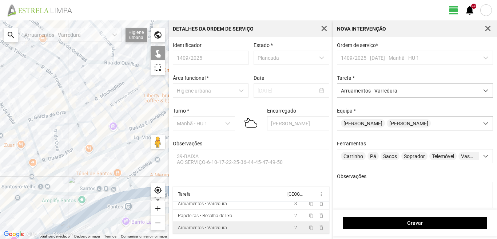
click at [43, 187] on div at bounding box center [84, 129] width 169 height 218
click at [36, 192] on div at bounding box center [84, 129] width 169 height 218
click at [39, 192] on div at bounding box center [84, 129] width 169 height 218
click at [50, 193] on div at bounding box center [84, 129] width 169 height 218
click at [60, 193] on div at bounding box center [84, 129] width 169 height 218
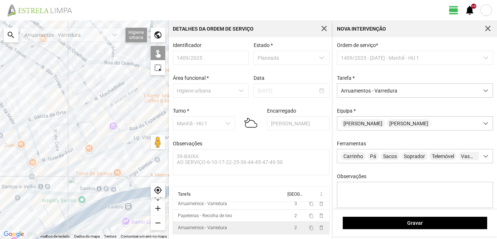
click at [25, 194] on div at bounding box center [84, 129] width 169 height 218
drag, startPoint x: 24, startPoint y: 195, endPoint x: 75, endPoint y: 161, distance: 61.7
click at [60, 166] on div at bounding box center [84, 129] width 169 height 218
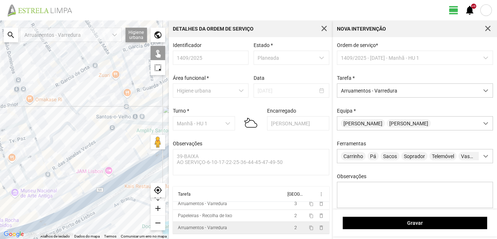
drag, startPoint x: 33, startPoint y: 184, endPoint x: 61, endPoint y: 167, distance: 33.5
click at [61, 167] on div at bounding box center [84, 129] width 169 height 218
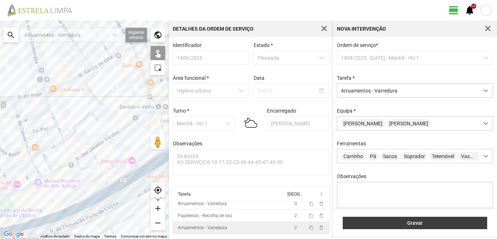
click at [400, 223] on span "Gravar" at bounding box center [415, 223] width 137 height 6
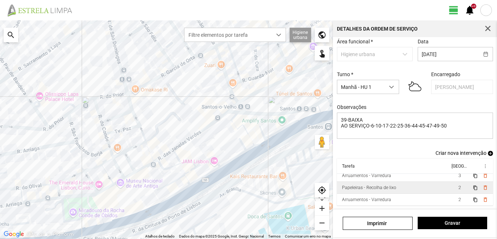
scroll to position [4, 0]
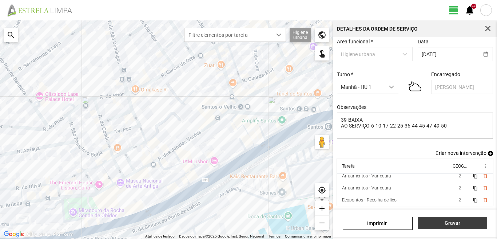
click at [459, 225] on span "Gravar" at bounding box center [452, 223] width 62 height 6
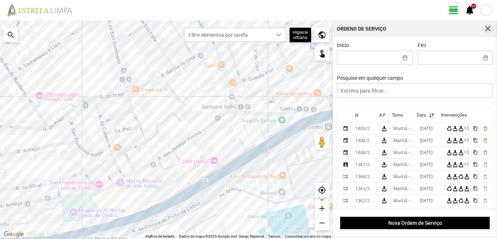
click at [487, 29] on span "button" at bounding box center [488, 28] width 7 height 7
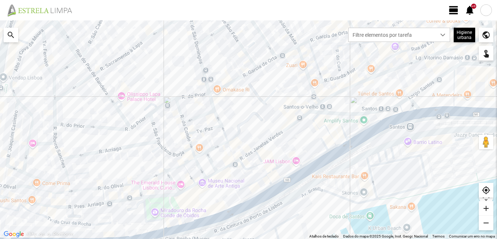
click at [489, 8] on div at bounding box center [486, 10] width 12 height 12
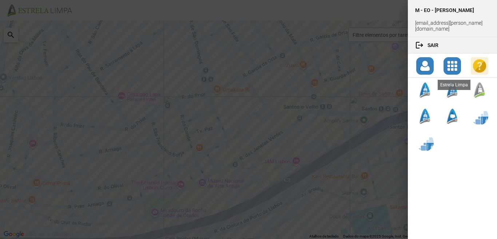
click at [484, 87] on div at bounding box center [479, 89] width 17 height 17
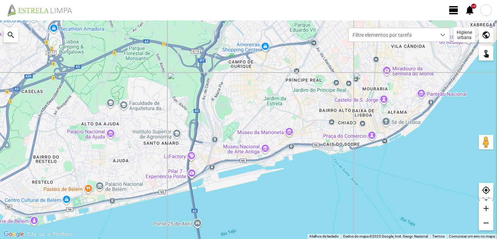
click at [452, 8] on span "view_day" at bounding box center [453, 10] width 11 height 11
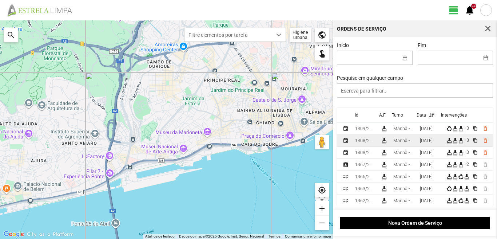
click at [432, 141] on div "[DATE]" at bounding box center [426, 140] width 13 height 5
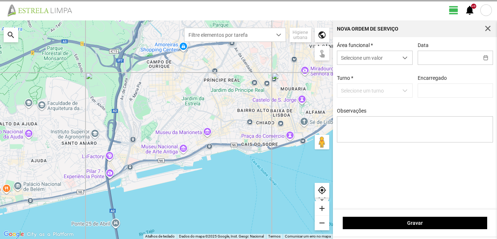
type input "[DATE]"
type input "[PERSON_NAME]"
type textarea "39-Baixa AO SERVIÇO-6-10-17-22-25-36-44-45-47-49-50-EO38"
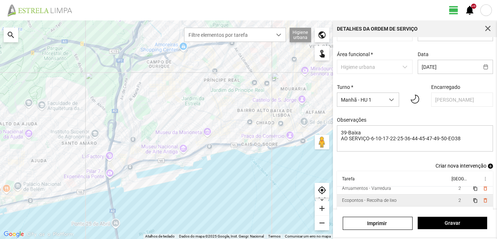
scroll to position [40, 0]
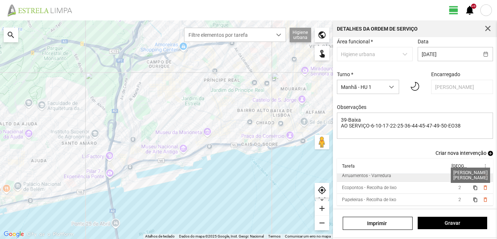
click at [459, 177] on span "2" at bounding box center [460, 175] width 3 height 5
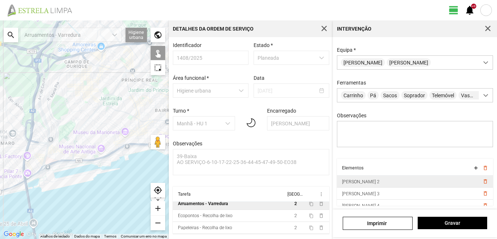
scroll to position [109, 0]
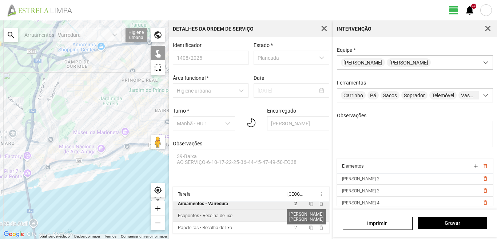
click at [294, 218] on span "2" at bounding box center [295, 215] width 3 height 5
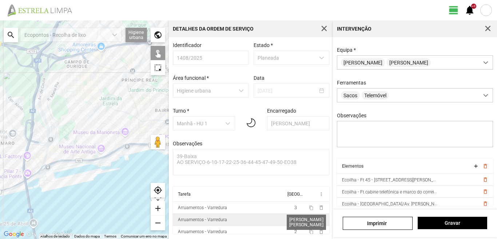
click at [294, 221] on span "2" at bounding box center [295, 219] width 3 height 5
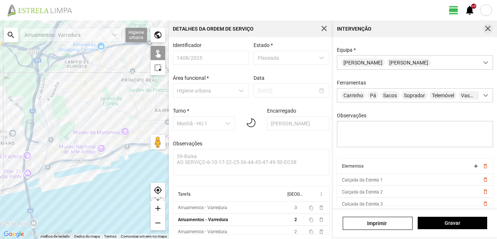
click at [489, 25] on button "button" at bounding box center [488, 29] width 10 height 10
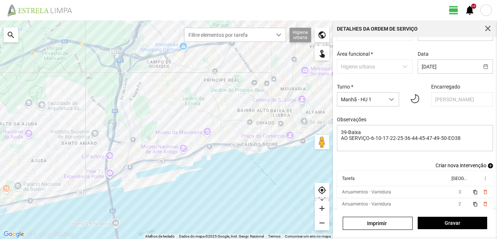
scroll to position [40, 0]
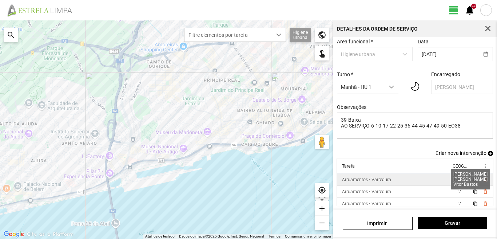
click at [459, 182] on span "3" at bounding box center [460, 179] width 3 height 5
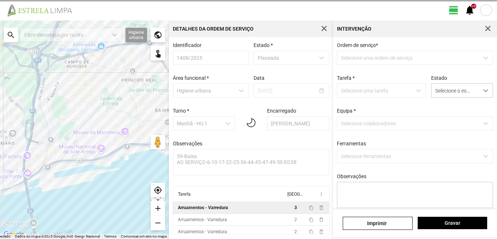
scroll to position [1, 0]
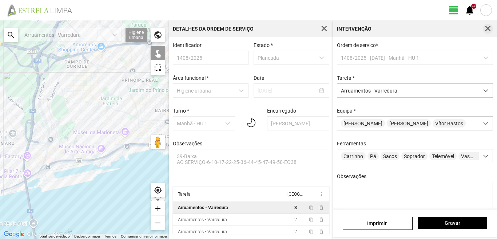
click at [486, 29] on span "button" at bounding box center [488, 28] width 7 height 7
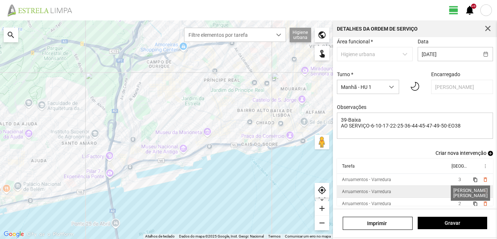
click at [459, 193] on span "2" at bounding box center [460, 191] width 3 height 5
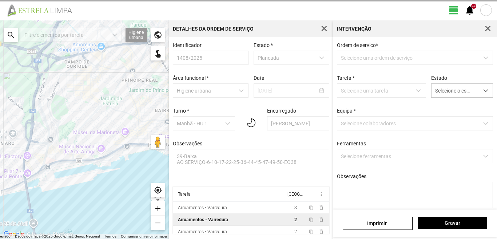
scroll to position [1, 0]
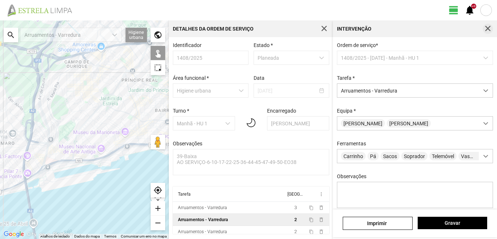
click at [485, 27] on span "button" at bounding box center [488, 28] width 7 height 7
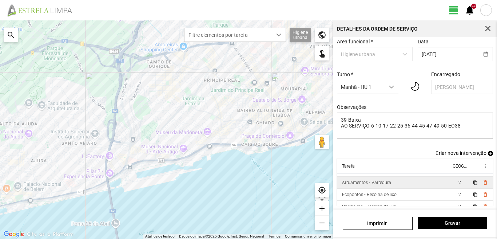
scroll to position [40, 0]
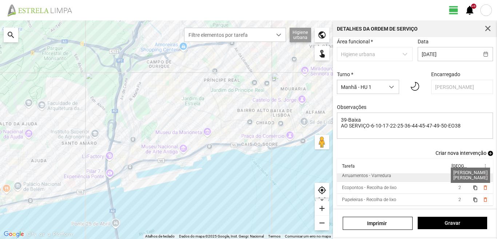
click at [459, 176] on span "2" at bounding box center [460, 175] width 3 height 5
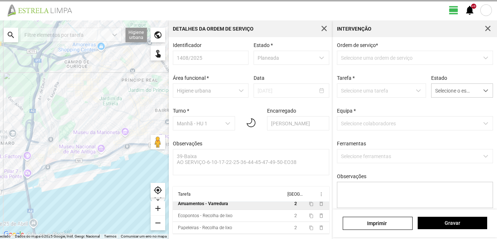
scroll to position [1, 0]
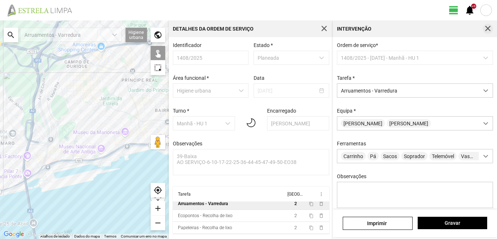
click at [485, 28] on span "button" at bounding box center [488, 28] width 7 height 7
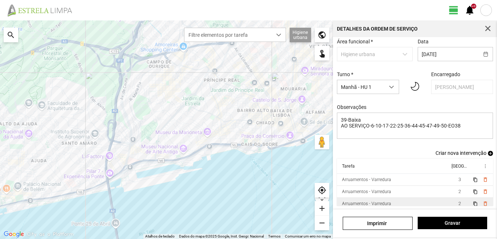
scroll to position [28, 0]
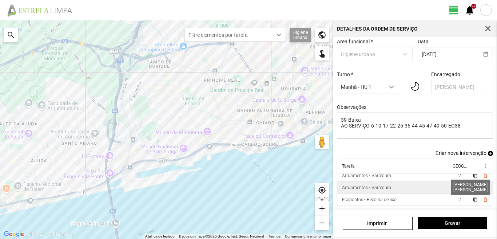
click at [459, 187] on span "2" at bounding box center [460, 187] width 3 height 5
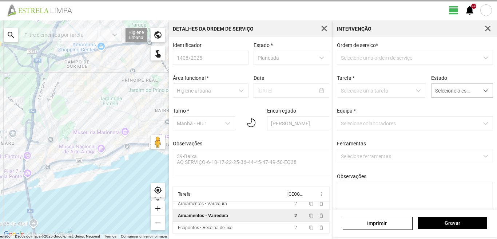
scroll to position [1, 0]
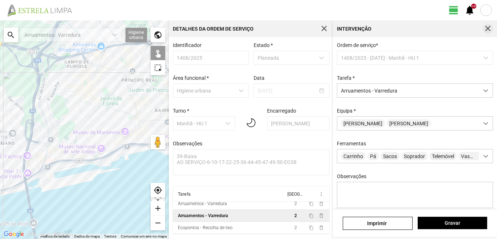
click at [488, 25] on span "button" at bounding box center [488, 28] width 7 height 7
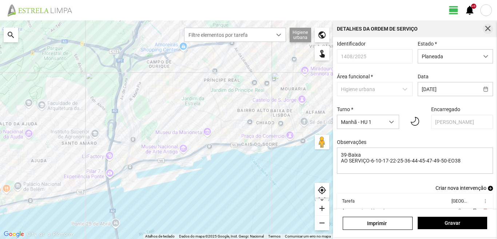
click at [489, 25] on span "button" at bounding box center [488, 28] width 7 height 7
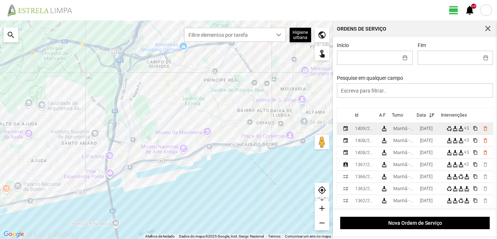
click at [433, 129] on div "[DATE]" at bounding box center [426, 128] width 13 height 5
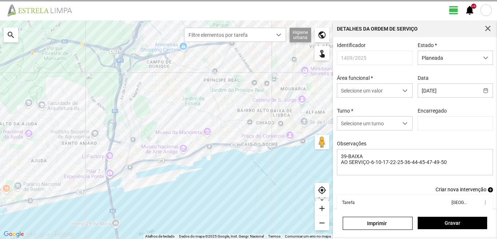
type input "[PERSON_NAME]"
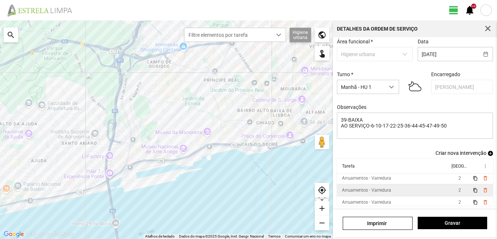
scroll to position [40, 0]
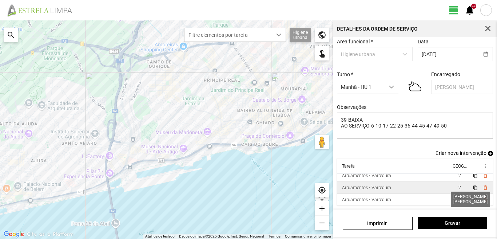
click at [459, 199] on span "2" at bounding box center [460, 199] width 3 height 5
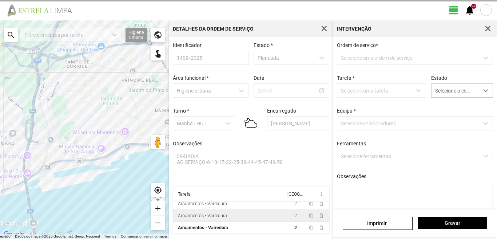
scroll to position [1, 0]
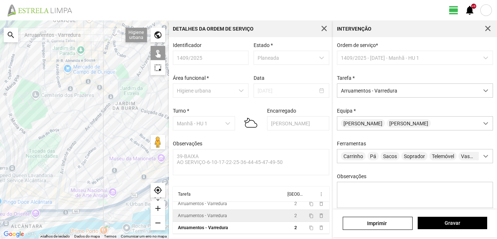
click at [94, 84] on div at bounding box center [84, 129] width 169 height 218
click at [96, 83] on div at bounding box center [84, 129] width 169 height 218
click at [93, 87] on div at bounding box center [84, 129] width 169 height 218
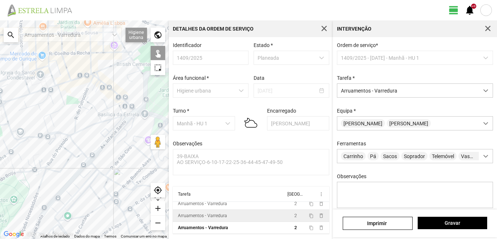
click at [98, 86] on div at bounding box center [84, 129] width 169 height 218
click at [95, 76] on div at bounding box center [84, 129] width 169 height 218
click at [96, 78] on div at bounding box center [84, 129] width 169 height 218
click at [109, 87] on div at bounding box center [84, 129] width 169 height 218
click at [121, 102] on div at bounding box center [84, 129] width 169 height 218
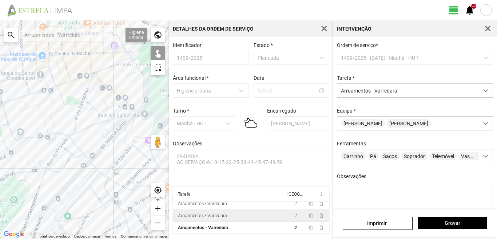
click at [128, 102] on div at bounding box center [84, 129] width 169 height 218
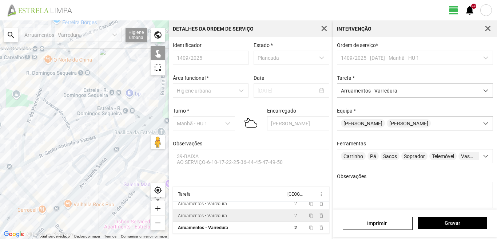
click at [130, 106] on div at bounding box center [84, 129] width 169 height 218
click at [127, 104] on div at bounding box center [84, 129] width 169 height 218
click at [142, 116] on div at bounding box center [84, 129] width 169 height 218
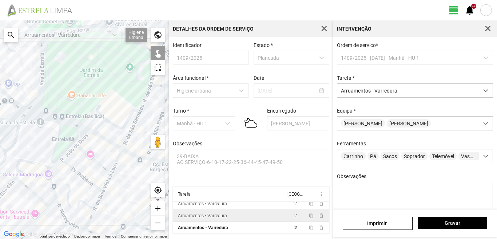
drag, startPoint x: 142, startPoint y: 116, endPoint x: 20, endPoint y: 106, distance: 122.3
click at [20, 106] on div at bounding box center [84, 129] width 169 height 218
click at [41, 115] on div at bounding box center [84, 129] width 169 height 218
click at [59, 125] on div at bounding box center [84, 129] width 169 height 218
click at [98, 135] on div at bounding box center [84, 129] width 169 height 218
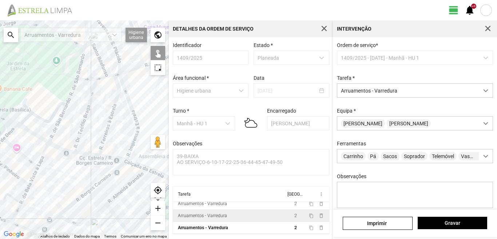
drag, startPoint x: 154, startPoint y: 159, endPoint x: 79, endPoint y: 152, distance: 75.2
click at [79, 152] on div at bounding box center [84, 129] width 169 height 218
click at [83, 152] on div at bounding box center [84, 129] width 169 height 218
click at [106, 156] on div at bounding box center [84, 129] width 169 height 218
click at [136, 164] on div at bounding box center [84, 129] width 169 height 218
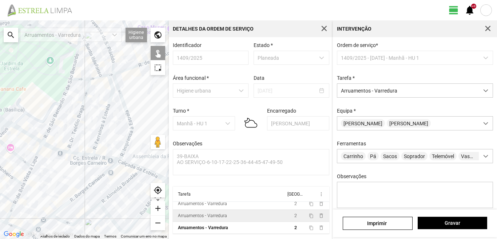
drag, startPoint x: 121, startPoint y: 161, endPoint x: 90, endPoint y: 149, distance: 33.4
click at [90, 149] on div at bounding box center [84, 129] width 169 height 218
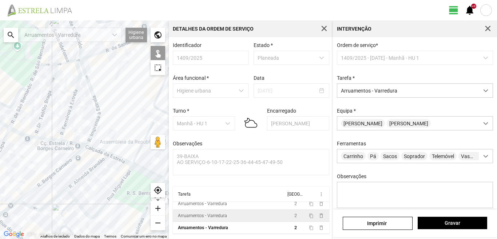
click at [119, 162] on div at bounding box center [84, 129] width 169 height 218
click at [119, 159] on div at bounding box center [84, 129] width 169 height 218
click at [138, 170] on div at bounding box center [84, 129] width 169 height 218
click at [138, 168] on div at bounding box center [84, 129] width 169 height 218
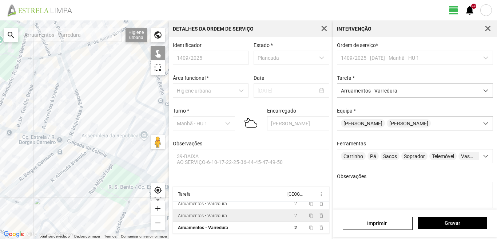
drag, startPoint x: 117, startPoint y: 156, endPoint x: 72, endPoint y: 140, distance: 47.4
click at [72, 140] on div at bounding box center [84, 129] width 169 height 218
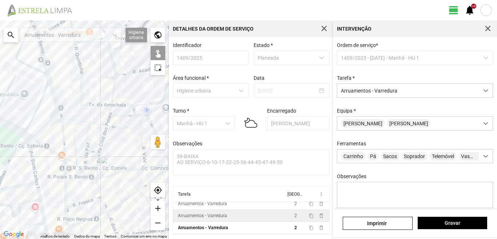
click at [28, 138] on div at bounding box center [84, 129] width 169 height 218
click at [27, 137] on div at bounding box center [84, 129] width 169 height 218
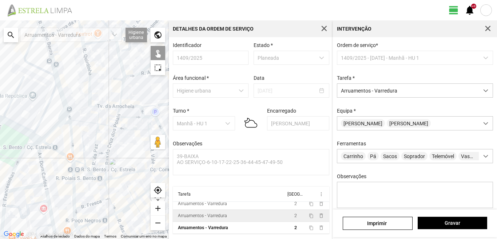
drag, startPoint x: 27, startPoint y: 137, endPoint x: 43, endPoint y: 138, distance: 16.1
click at [43, 138] on div at bounding box center [84, 129] width 169 height 218
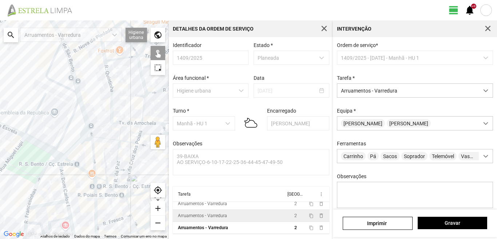
drag, startPoint x: 43, startPoint y: 137, endPoint x: 131, endPoint y: 168, distance: 93.1
click at [153, 181] on div at bounding box center [84, 129] width 169 height 218
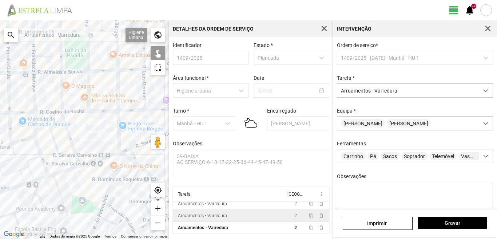
drag, startPoint x: 106, startPoint y: 163, endPoint x: 16, endPoint y: 148, distance: 90.3
click at [16, 148] on div at bounding box center [84, 129] width 169 height 218
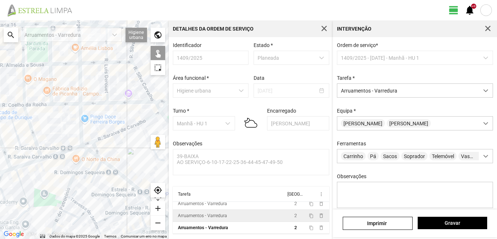
click at [84, 150] on div at bounding box center [84, 129] width 169 height 218
click at [84, 147] on div at bounding box center [84, 129] width 169 height 218
drag, startPoint x: 88, startPoint y: 158, endPoint x: 78, endPoint y: 153, distance: 11.6
click at [79, 154] on div at bounding box center [84, 129] width 169 height 218
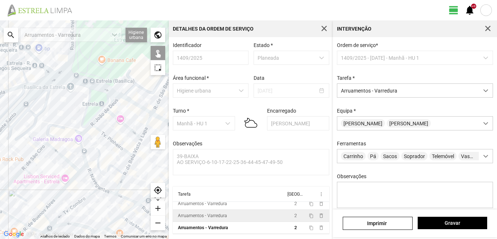
click at [131, 160] on div at bounding box center [84, 129] width 169 height 218
click at [119, 181] on div at bounding box center [84, 129] width 169 height 218
click at [115, 167] on div at bounding box center [84, 129] width 169 height 218
click at [120, 183] on div at bounding box center [84, 129] width 169 height 218
click at [104, 190] on div at bounding box center [84, 129] width 169 height 218
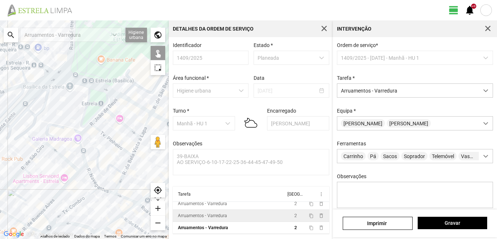
click at [122, 179] on div at bounding box center [84, 129] width 169 height 218
click at [94, 182] on div at bounding box center [84, 129] width 169 height 218
click at [82, 154] on div at bounding box center [84, 129] width 169 height 218
click at [82, 134] on div at bounding box center [84, 129] width 169 height 218
click at [94, 120] on div at bounding box center [84, 129] width 169 height 218
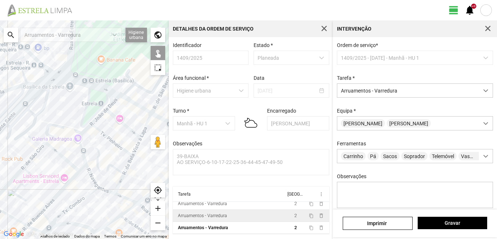
click at [108, 108] on div at bounding box center [84, 129] width 169 height 218
click at [116, 118] on div at bounding box center [84, 129] width 169 height 218
click at [108, 137] on div at bounding box center [84, 129] width 169 height 218
click at [147, 123] on div at bounding box center [84, 129] width 169 height 218
click at [136, 147] on div at bounding box center [84, 129] width 169 height 218
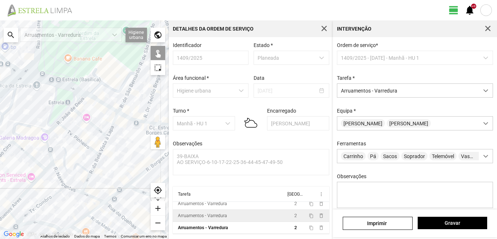
drag, startPoint x: 138, startPoint y: 176, endPoint x: 102, endPoint y: 175, distance: 36.4
click at [102, 175] on div at bounding box center [84, 129] width 169 height 218
click at [97, 199] on div at bounding box center [84, 129] width 169 height 218
drag, startPoint x: 97, startPoint y: 198, endPoint x: 81, endPoint y: 176, distance: 27.1
click at [86, 181] on div at bounding box center [84, 129] width 169 height 218
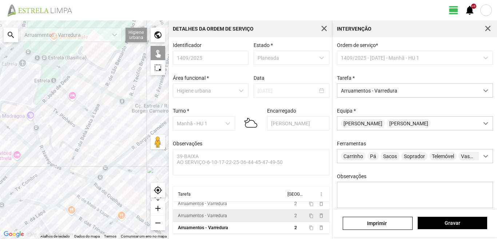
click at [102, 190] on div at bounding box center [84, 129] width 169 height 218
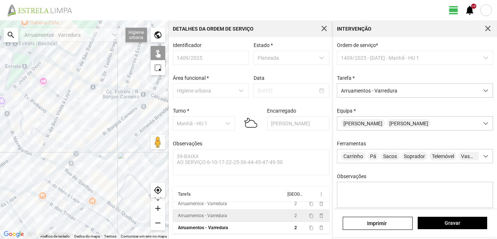
drag, startPoint x: 126, startPoint y: 205, endPoint x: 91, endPoint y: 188, distance: 38.6
click at [91, 188] on div at bounding box center [84, 129] width 169 height 218
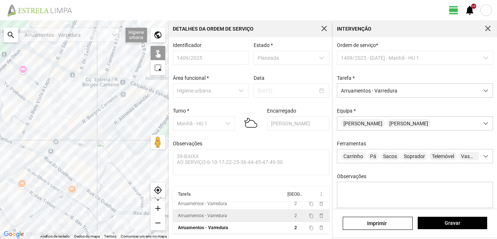
click at [87, 188] on div at bounding box center [84, 129] width 169 height 218
click at [103, 200] on div at bounding box center [84, 129] width 169 height 218
click at [99, 189] on div at bounding box center [84, 129] width 169 height 218
click at [83, 174] on div at bounding box center [84, 129] width 169 height 218
click at [108, 156] on div at bounding box center [84, 129] width 169 height 218
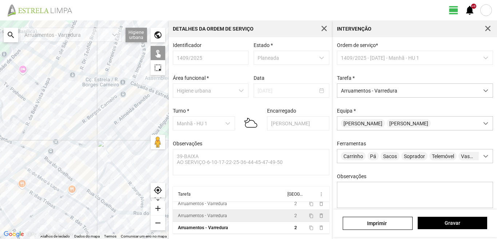
drag, startPoint x: 120, startPoint y: 172, endPoint x: 123, endPoint y: 178, distance: 6.4
click at [120, 172] on div at bounding box center [84, 129] width 169 height 218
click at [128, 210] on div at bounding box center [84, 129] width 169 height 218
click at [130, 212] on div at bounding box center [84, 129] width 169 height 218
drag, startPoint x: 130, startPoint y: 211, endPoint x: 78, endPoint y: 188, distance: 56.9
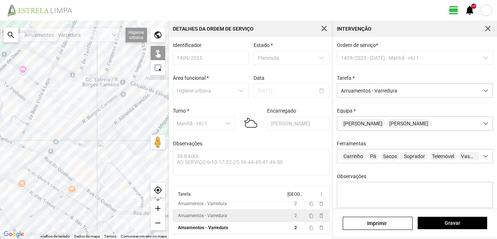
click at [78, 188] on div at bounding box center [84, 129] width 169 height 218
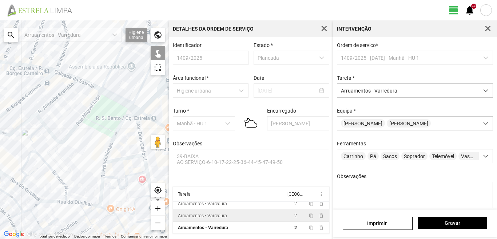
drag, startPoint x: 120, startPoint y: 182, endPoint x: 44, endPoint y: 170, distance: 76.9
click at [44, 170] on div at bounding box center [84, 129] width 169 height 218
click at [57, 175] on div at bounding box center [84, 129] width 169 height 218
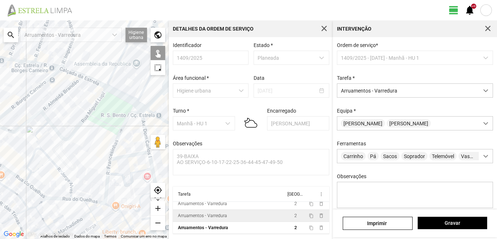
drag, startPoint x: 78, startPoint y: 191, endPoint x: 89, endPoint y: 185, distance: 12.5
click at [89, 185] on div at bounding box center [84, 129] width 169 height 218
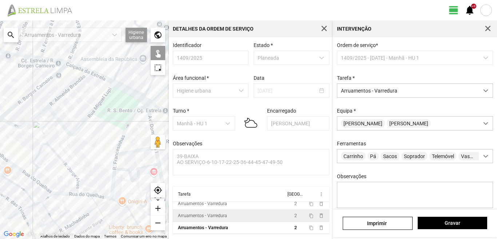
click at [70, 174] on div at bounding box center [84, 129] width 169 height 218
click at [425, 219] on button "Gravar" at bounding box center [453, 223] width 70 height 12
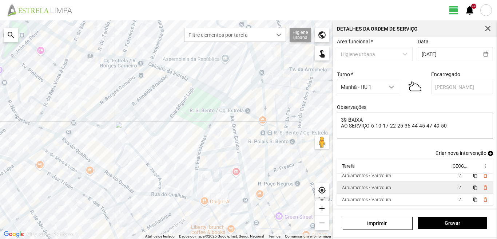
scroll to position [40, 0]
click at [482, 188] on span "delete_outline" at bounding box center [485, 187] width 6 height 6
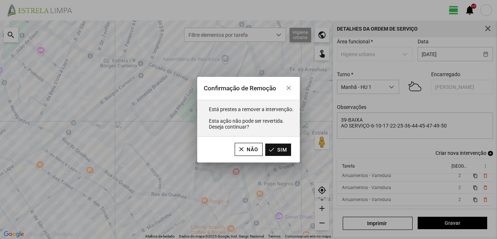
click at [271, 148] on button "Sim" at bounding box center [278, 149] width 26 height 12
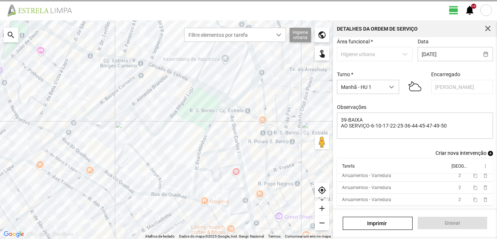
scroll to position [28, 0]
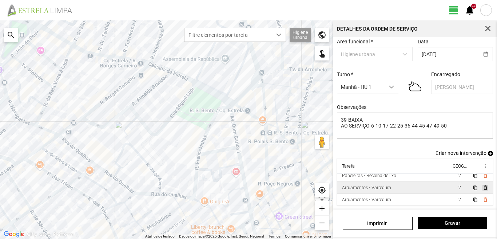
click at [482, 186] on span "delete_outline" at bounding box center [485, 187] width 6 height 6
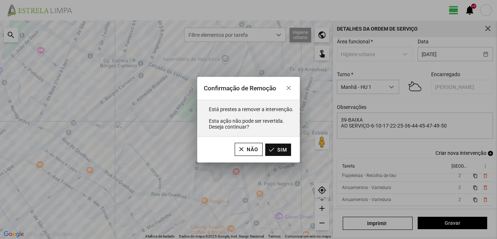
click at [281, 150] on button "Sim" at bounding box center [278, 149] width 26 height 12
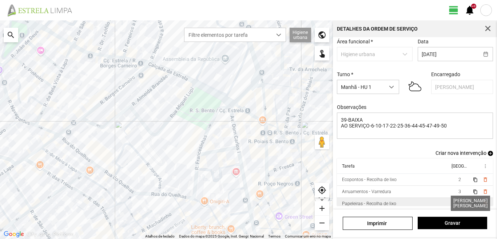
scroll to position [16, 0]
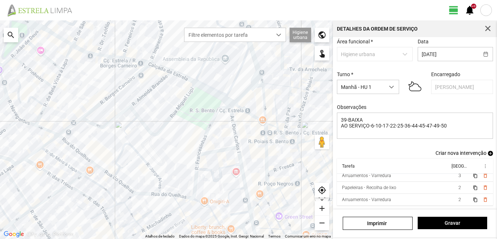
click at [488, 151] on span "add" at bounding box center [490, 153] width 5 height 5
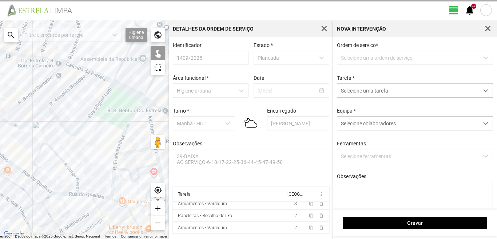
scroll to position [1, 0]
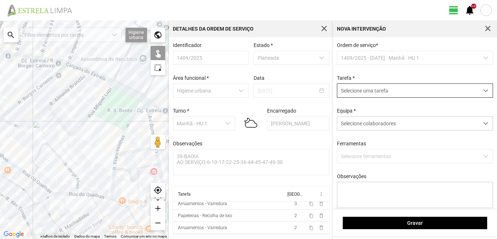
click at [370, 92] on span "Selecione uma tarefa" at bounding box center [408, 90] width 142 height 13
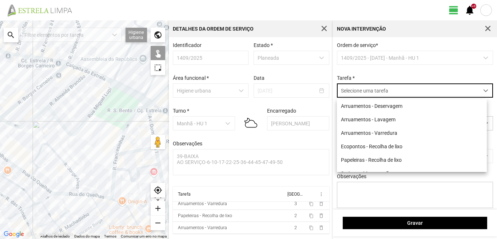
scroll to position [4, 32]
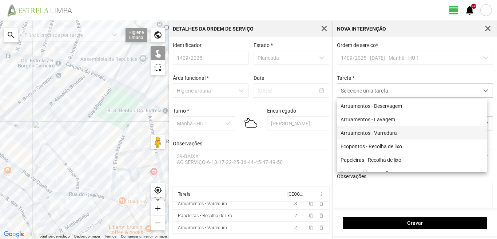
click at [373, 135] on li "Arruamentos - Varredura" at bounding box center [412, 132] width 150 height 13
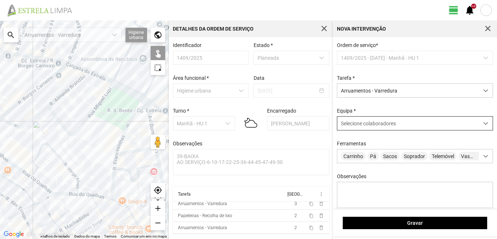
click at [365, 130] on div "Selecione colaboradores" at bounding box center [408, 122] width 142 height 13
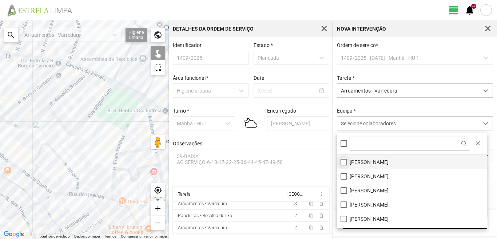
click at [344, 162] on li "[PERSON_NAME]" at bounding box center [412, 162] width 150 height 14
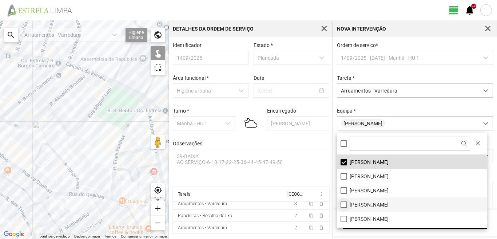
click at [342, 206] on li "[PERSON_NAME]" at bounding box center [412, 204] width 150 height 14
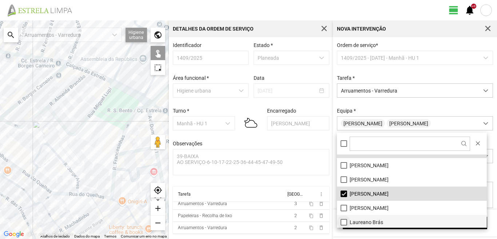
scroll to position [0, 0]
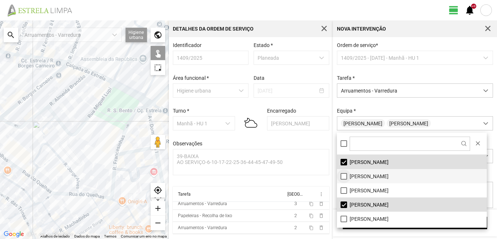
click at [342, 176] on li "[PERSON_NAME]" at bounding box center [412, 176] width 150 height 14
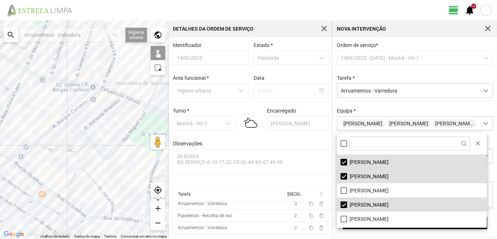
drag, startPoint x: 47, startPoint y: 155, endPoint x: 84, endPoint y: 180, distance: 44.9
click at [82, 179] on div at bounding box center [84, 129] width 169 height 218
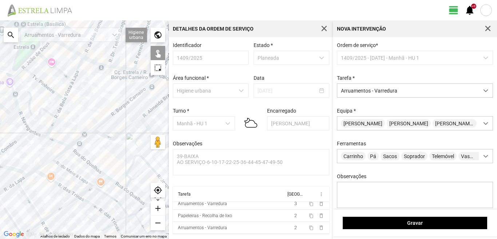
drag, startPoint x: 45, startPoint y: 175, endPoint x: 89, endPoint y: 155, distance: 48.2
click at [89, 155] on div at bounding box center [84, 129] width 169 height 218
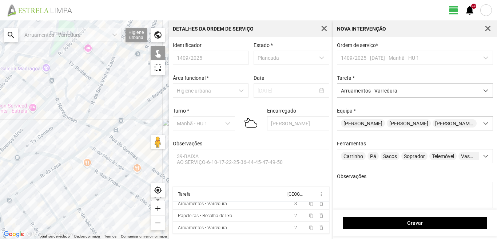
drag, startPoint x: 15, startPoint y: 190, endPoint x: 52, endPoint y: 176, distance: 39.5
click at [52, 176] on div at bounding box center [84, 129] width 169 height 218
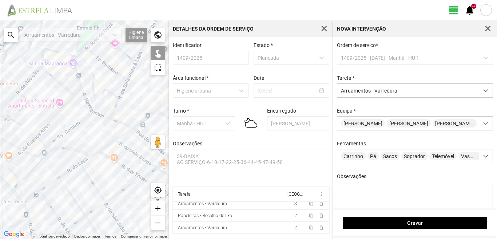
click at [28, 199] on div at bounding box center [84, 129] width 169 height 218
click at [53, 181] on div at bounding box center [84, 129] width 169 height 218
click at [72, 169] on div at bounding box center [84, 129] width 169 height 218
click at [87, 159] on div at bounding box center [84, 129] width 169 height 218
click at [70, 170] on div at bounding box center [84, 129] width 169 height 218
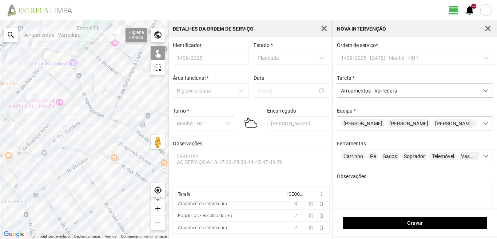
click at [53, 209] on div at bounding box center [84, 129] width 169 height 218
drag, startPoint x: 63, startPoint y: 199, endPoint x: 63, endPoint y: 180, distance: 18.9
click at [63, 182] on div at bounding box center [84, 129] width 169 height 218
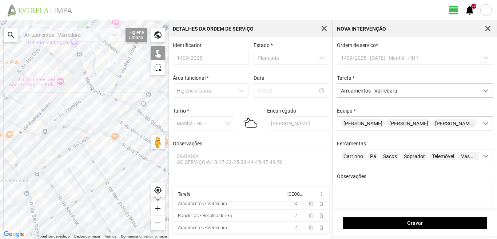
click at [71, 214] on div at bounding box center [84, 129] width 169 height 218
click at [32, 206] on div at bounding box center [84, 129] width 169 height 218
click at [31, 206] on div at bounding box center [84, 129] width 169 height 218
click at [25, 188] on div at bounding box center [84, 129] width 169 height 218
click at [53, 215] on div at bounding box center [84, 129] width 169 height 218
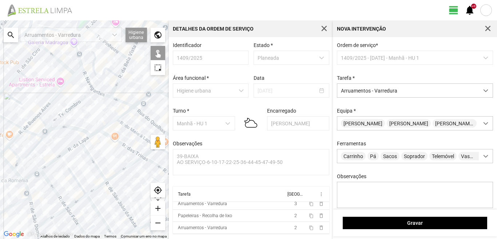
click at [75, 203] on div at bounding box center [84, 129] width 169 height 218
click at [78, 179] on div at bounding box center [84, 129] width 169 height 218
click at [64, 163] on div at bounding box center [84, 129] width 169 height 218
click at [77, 180] on div at bounding box center [84, 129] width 169 height 218
click at [91, 161] on div at bounding box center [84, 129] width 169 height 218
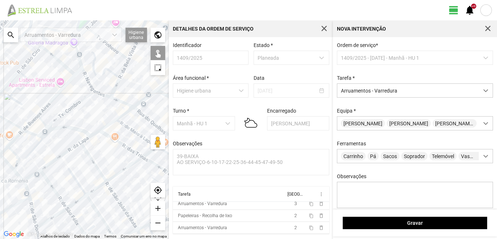
drag, startPoint x: 95, startPoint y: 164, endPoint x: 95, endPoint y: 168, distance: 4.4
click at [95, 167] on div at bounding box center [84, 129] width 169 height 218
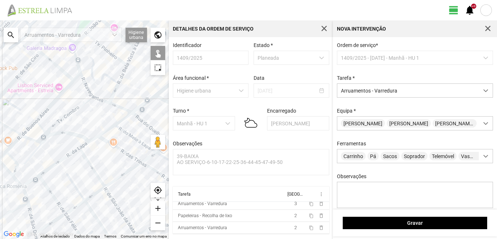
click at [94, 194] on div at bounding box center [84, 129] width 169 height 218
click at [94, 172] on div at bounding box center [84, 129] width 169 height 218
click at [116, 179] on div at bounding box center [84, 129] width 169 height 218
click at [111, 199] on div at bounding box center [84, 129] width 169 height 218
click at [92, 210] on div at bounding box center [84, 129] width 169 height 218
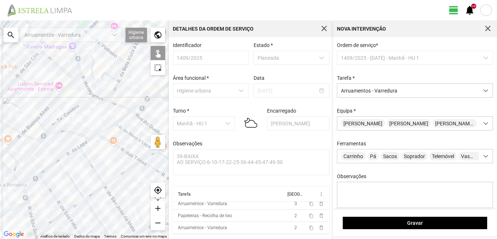
drag, startPoint x: 81, startPoint y: 225, endPoint x: 81, endPoint y: 180, distance: 44.8
click at [81, 187] on div at bounding box center [84, 129] width 169 height 218
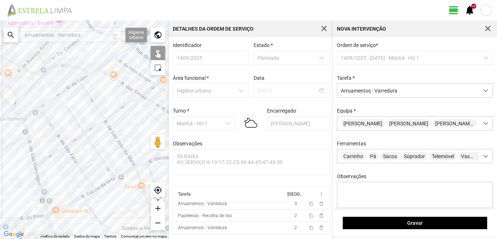
click at [40, 185] on div at bounding box center [84, 129] width 169 height 218
click at [72, 201] on div at bounding box center [84, 129] width 169 height 218
click at [100, 185] on div at bounding box center [84, 129] width 169 height 218
click at [106, 184] on div at bounding box center [84, 129] width 169 height 218
click at [105, 182] on div at bounding box center [84, 129] width 169 height 218
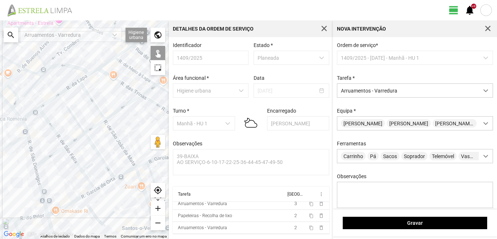
click at [122, 174] on div at bounding box center [84, 129] width 169 height 218
click at [146, 164] on div at bounding box center [84, 129] width 169 height 218
click at [143, 163] on div at bounding box center [84, 129] width 169 height 218
drag, startPoint x: 123, startPoint y: 168, endPoint x: 97, endPoint y: 174, distance: 26.7
click at [97, 174] on div at bounding box center [84, 129] width 169 height 218
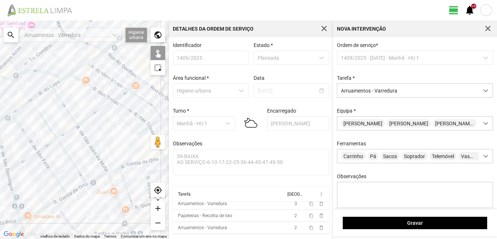
click at [123, 184] on div at bounding box center [84, 129] width 169 height 218
click at [128, 163] on div at bounding box center [84, 129] width 169 height 218
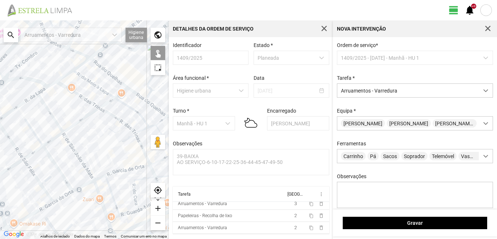
drag, startPoint x: 133, startPoint y: 162, endPoint x: 106, endPoint y: 176, distance: 30.4
click at [107, 176] on div at bounding box center [84, 129] width 169 height 218
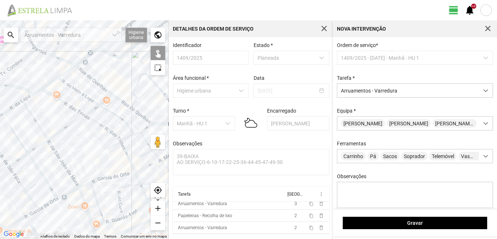
click at [51, 95] on div at bounding box center [84, 129] width 169 height 218
click at [51, 83] on div at bounding box center [84, 129] width 169 height 218
click at [68, 71] on div at bounding box center [84, 129] width 169 height 218
click at [71, 86] on div at bounding box center [84, 129] width 169 height 218
click at [90, 110] on div at bounding box center [84, 129] width 169 height 218
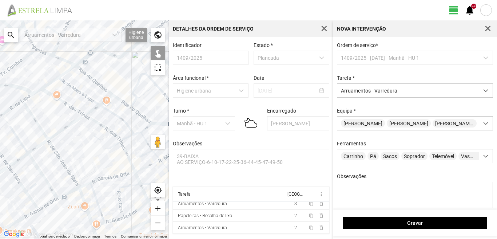
click at [104, 102] on div at bounding box center [84, 129] width 169 height 218
click at [107, 110] on div at bounding box center [84, 129] width 169 height 218
click at [100, 125] on div at bounding box center [84, 129] width 169 height 218
click at [123, 147] on div at bounding box center [84, 129] width 169 height 218
click at [136, 171] on div at bounding box center [84, 129] width 169 height 218
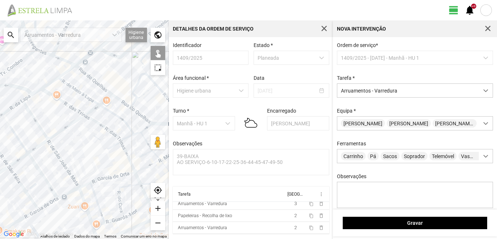
click at [139, 181] on div at bounding box center [84, 129] width 169 height 218
click at [120, 195] on div at bounding box center [84, 129] width 169 height 218
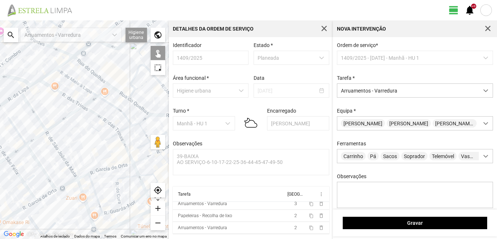
drag, startPoint x: 131, startPoint y: 171, endPoint x: 123, endPoint y: 144, distance: 28.2
click at [123, 146] on div at bounding box center [84, 129] width 169 height 218
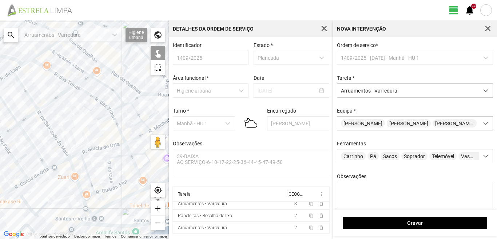
click at [86, 170] on div at bounding box center [84, 129] width 169 height 218
click at [75, 176] on div at bounding box center [84, 129] width 169 height 218
click at [131, 178] on div at bounding box center [84, 129] width 169 height 218
click at [105, 190] on div at bounding box center [84, 129] width 169 height 218
click at [100, 190] on div at bounding box center [84, 129] width 169 height 218
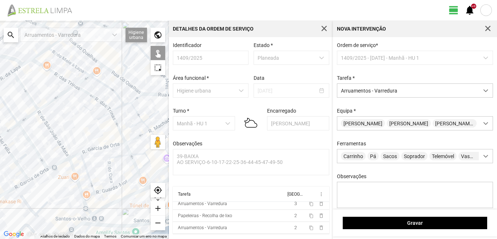
click at [88, 195] on div at bounding box center [84, 129] width 169 height 218
click at [107, 197] on div at bounding box center [84, 129] width 169 height 218
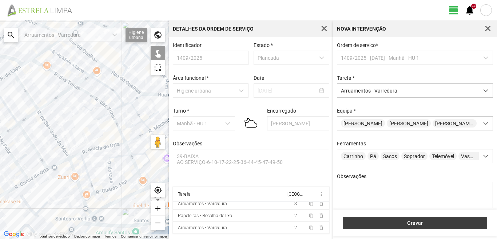
click at [409, 224] on span "Gravar" at bounding box center [415, 223] width 137 height 6
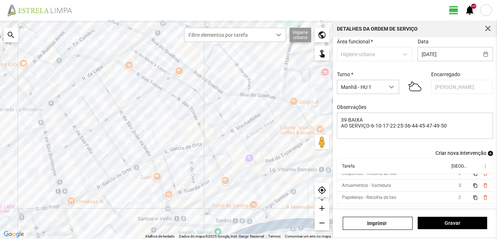
scroll to position [28, 0]
click at [488, 152] on span "add" at bounding box center [490, 153] width 5 height 5
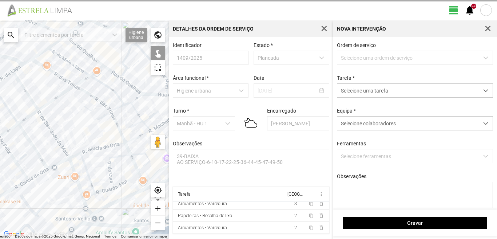
scroll to position [1, 0]
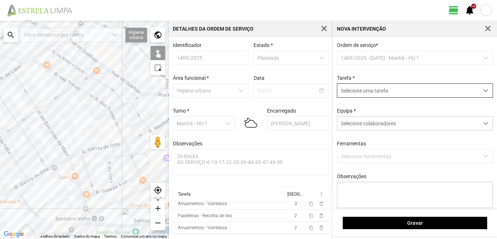
click at [390, 88] on span "Selecione uma tarefa" at bounding box center [408, 90] width 142 height 13
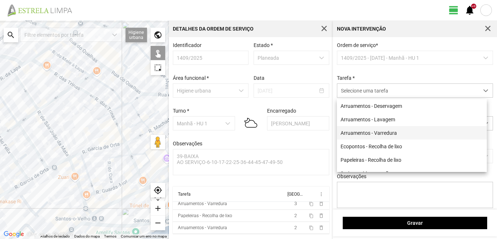
click at [381, 131] on li "Arruamentos - Varredura" at bounding box center [412, 132] width 150 height 13
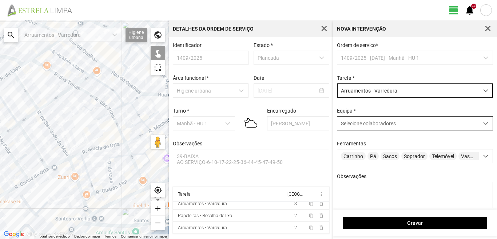
click at [369, 126] on span "Selecione colaboradores" at bounding box center [368, 123] width 55 height 6
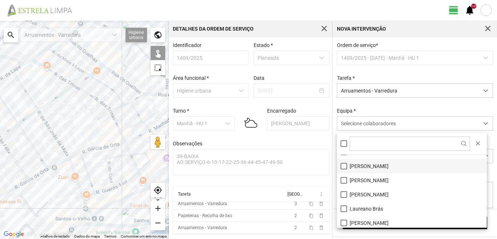
scroll to position [36, 0]
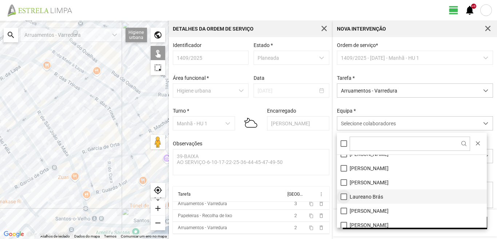
click at [345, 195] on li "Laureano Brás" at bounding box center [412, 196] width 150 height 14
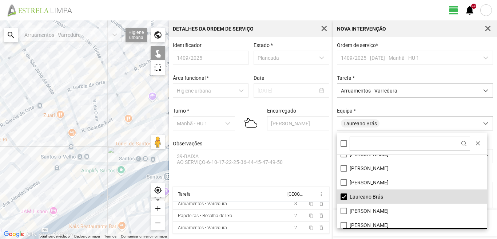
drag, startPoint x: 120, startPoint y: 203, endPoint x: 95, endPoint y: 139, distance: 69.5
click at [99, 139] on div at bounding box center [84, 129] width 169 height 218
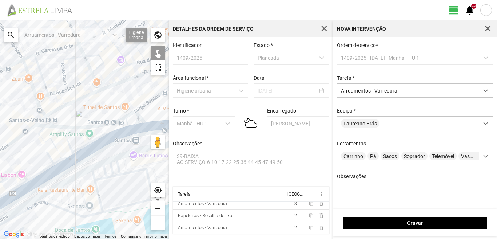
drag, startPoint x: 50, startPoint y: 115, endPoint x: 77, endPoint y: 154, distance: 47.1
click at [76, 152] on div at bounding box center [84, 129] width 169 height 218
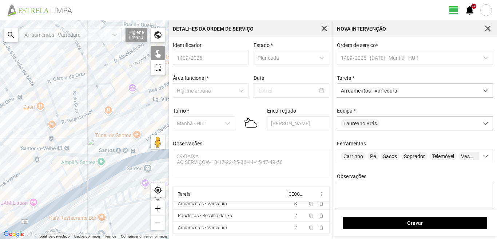
drag, startPoint x: 134, startPoint y: 109, endPoint x: 87, endPoint y: 129, distance: 50.4
click at [87, 129] on div at bounding box center [84, 129] width 169 height 218
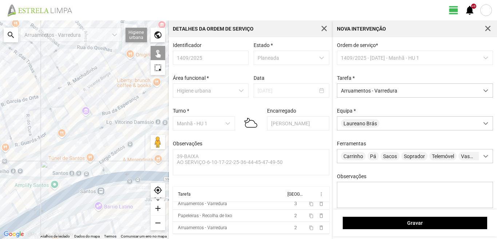
click at [83, 120] on div at bounding box center [84, 129] width 169 height 218
click at [64, 141] on div at bounding box center [84, 129] width 169 height 218
click at [64, 139] on div at bounding box center [84, 129] width 169 height 218
click at [24, 159] on div at bounding box center [84, 129] width 169 height 218
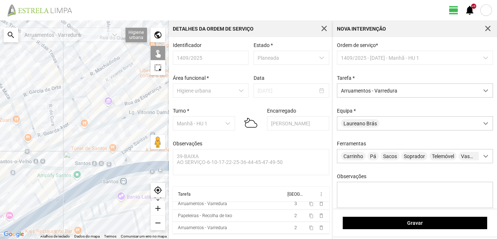
drag, startPoint x: 21, startPoint y: 166, endPoint x: 49, endPoint y: 153, distance: 30.6
click at [49, 153] on div at bounding box center [84, 129] width 169 height 218
click at [39, 159] on div at bounding box center [84, 129] width 169 height 218
click at [33, 166] on div at bounding box center [84, 129] width 169 height 218
click at [37, 165] on div at bounding box center [84, 129] width 169 height 218
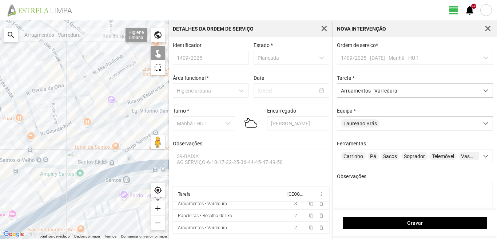
click at [31, 165] on div at bounding box center [84, 129] width 169 height 218
click at [30, 159] on div at bounding box center [84, 129] width 169 height 218
click at [32, 160] on div at bounding box center [84, 129] width 169 height 218
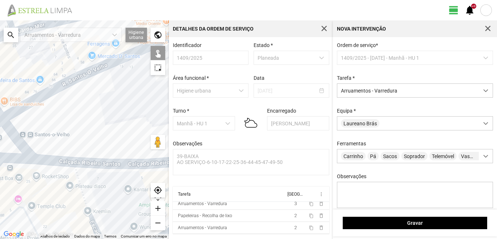
click at [50, 159] on div at bounding box center [84, 129] width 169 height 218
click at [96, 162] on div at bounding box center [84, 129] width 169 height 218
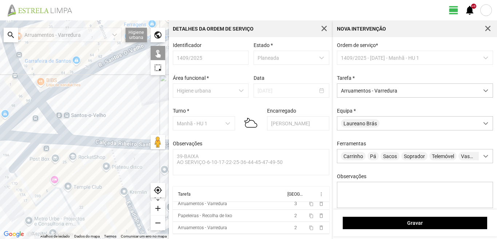
drag, startPoint x: 58, startPoint y: 157, endPoint x: 102, endPoint y: 139, distance: 47.0
click at [102, 139] on div at bounding box center [84, 129] width 169 height 218
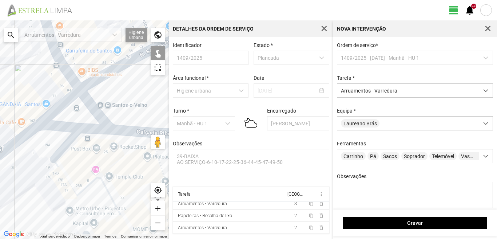
click at [55, 124] on div at bounding box center [84, 129] width 169 height 218
click at [28, 132] on div at bounding box center [84, 129] width 169 height 218
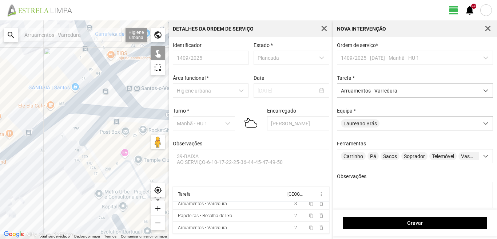
drag, startPoint x: 31, startPoint y: 159, endPoint x: 84, endPoint y: 133, distance: 59.7
click at [82, 134] on div at bounding box center [84, 129] width 169 height 218
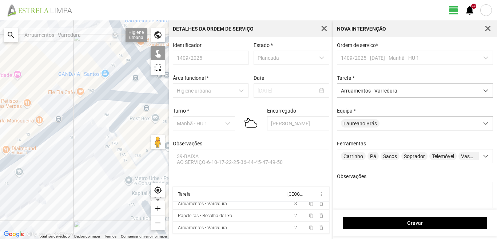
click at [60, 147] on div at bounding box center [84, 129] width 169 height 218
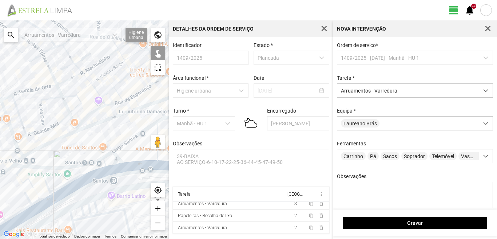
drag, startPoint x: 101, startPoint y: 128, endPoint x: 57, endPoint y: 150, distance: 48.8
click at [57, 150] on div at bounding box center [84, 129] width 169 height 218
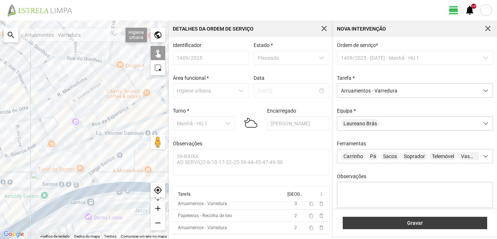
click at [410, 223] on span "Gravar" at bounding box center [415, 223] width 137 height 6
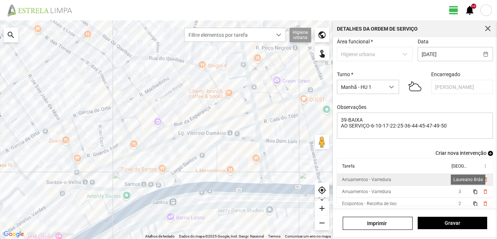
click at [459, 182] on span "1" at bounding box center [460, 179] width 3 height 5
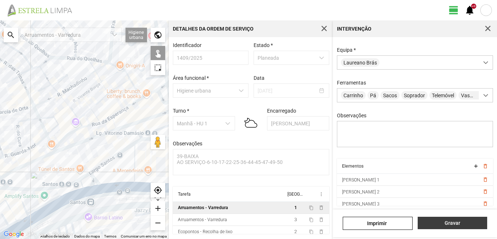
click at [457, 221] on span "Gravar" at bounding box center [452, 223] width 62 height 6
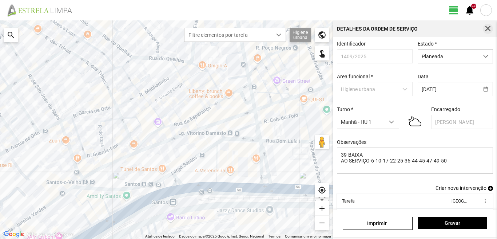
click at [486, 27] on span "button" at bounding box center [488, 28] width 7 height 7
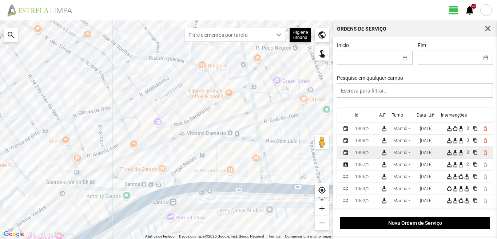
click at [430, 154] on div "[DATE]" at bounding box center [426, 152] width 13 height 5
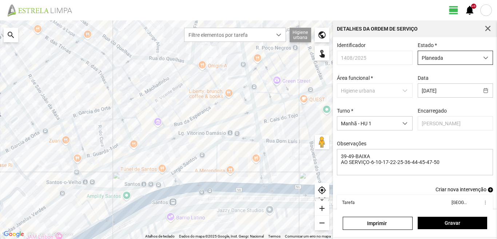
click at [441, 59] on span "Planeada" at bounding box center [448, 57] width 61 height 13
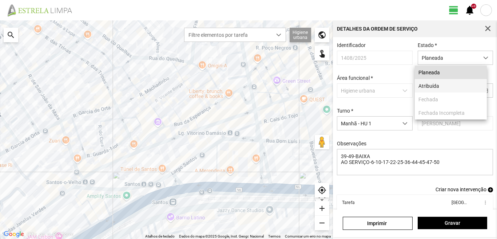
click at [430, 83] on li "Atribuída" at bounding box center [451, 85] width 72 height 13
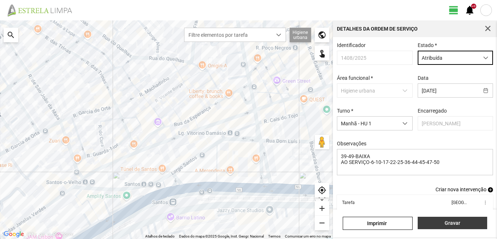
click at [435, 217] on button "Gravar" at bounding box center [453, 223] width 70 height 12
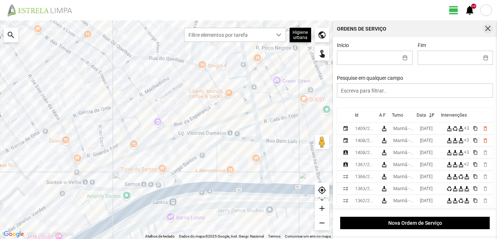
click at [487, 31] on span "button" at bounding box center [488, 28] width 7 height 7
